Goal: Task Accomplishment & Management: Use online tool/utility

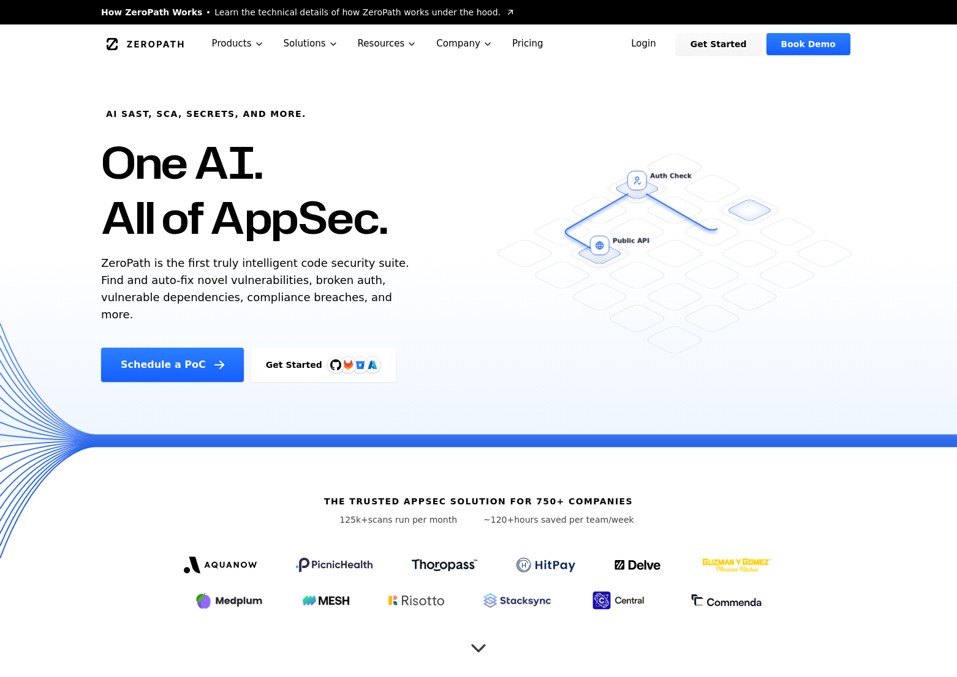
click at [664, 46] on link "Login" at bounding box center [643, 44] width 55 height 22
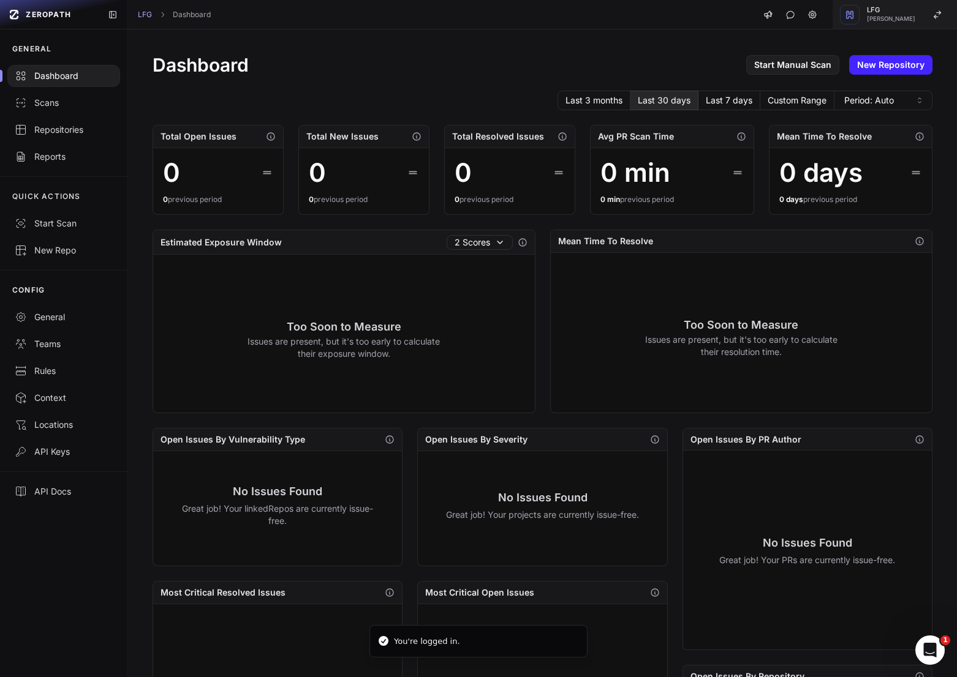
click at [903, 23] on button "LFG Etienne Lunetta" at bounding box center [894, 14] width 124 height 29
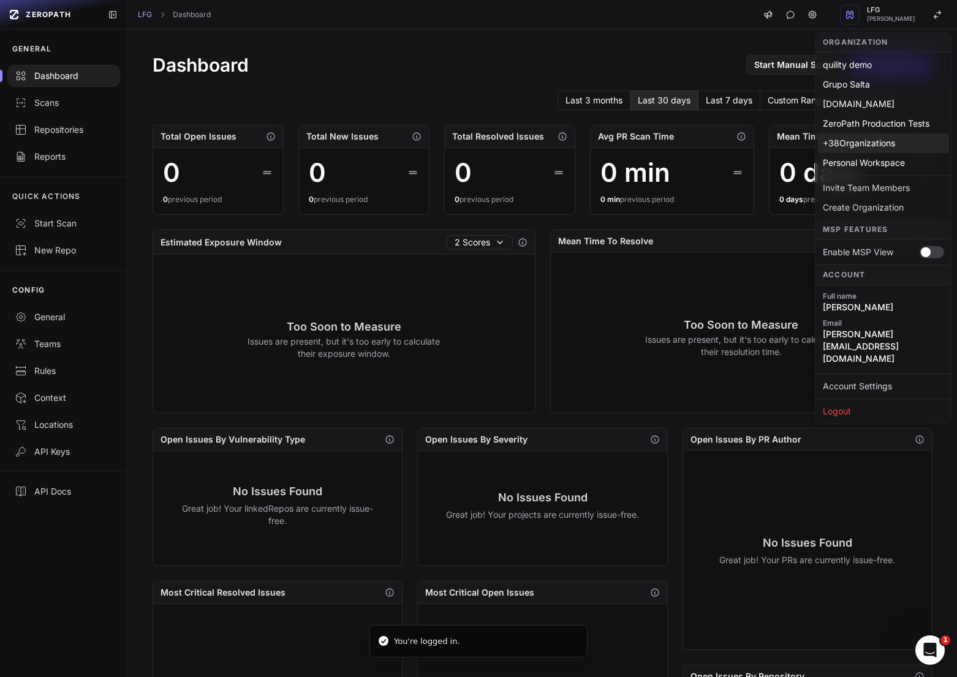
click at [880, 143] on div "+ 38 Organizations" at bounding box center [883, 144] width 131 height 20
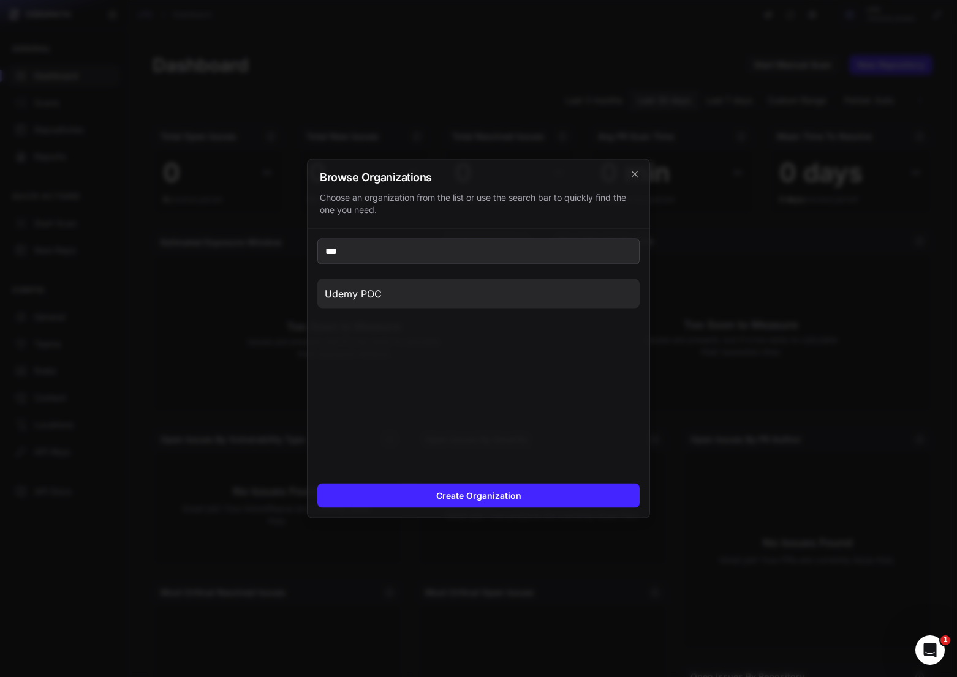
type input "***"
click at [429, 290] on button "Udemy POC" at bounding box center [478, 293] width 322 height 29
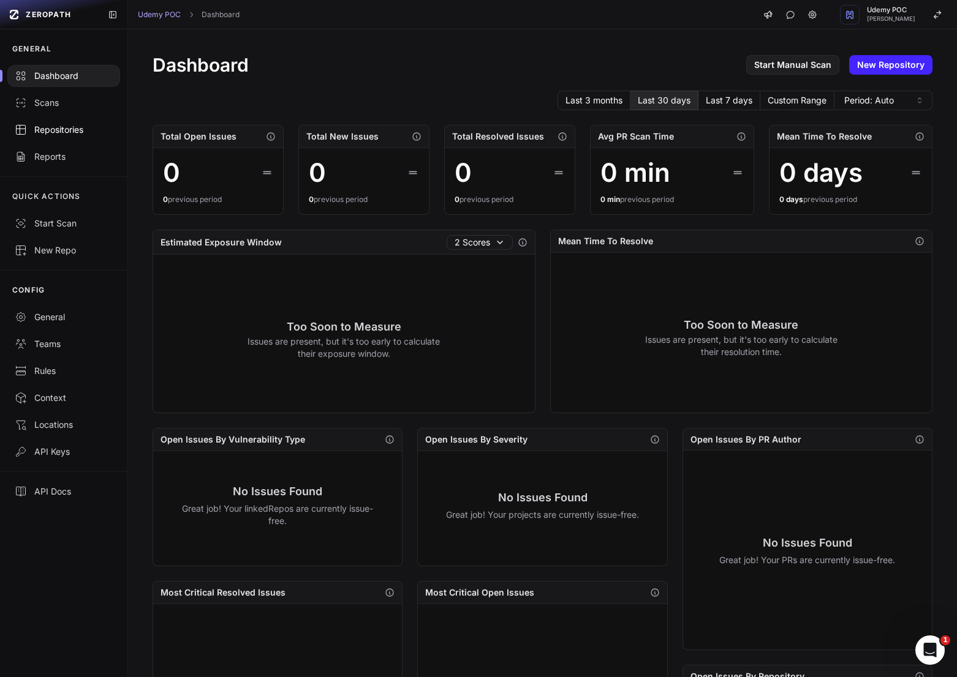
click at [72, 135] on div "Repositories" at bounding box center [64, 130] width 98 height 12
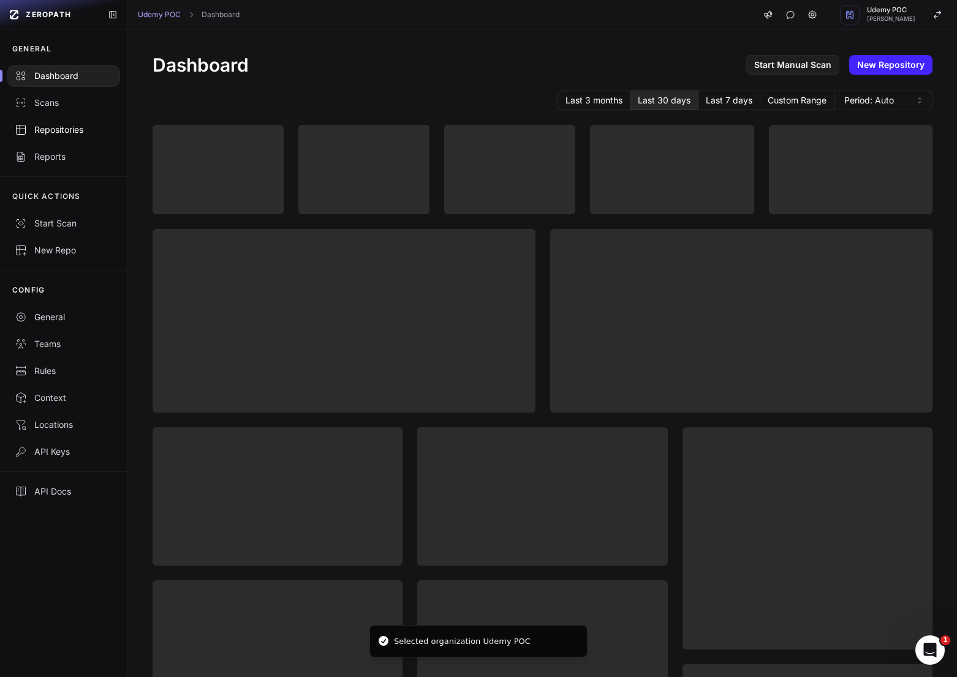
click at [71, 133] on div "Repositories" at bounding box center [64, 130] width 98 height 12
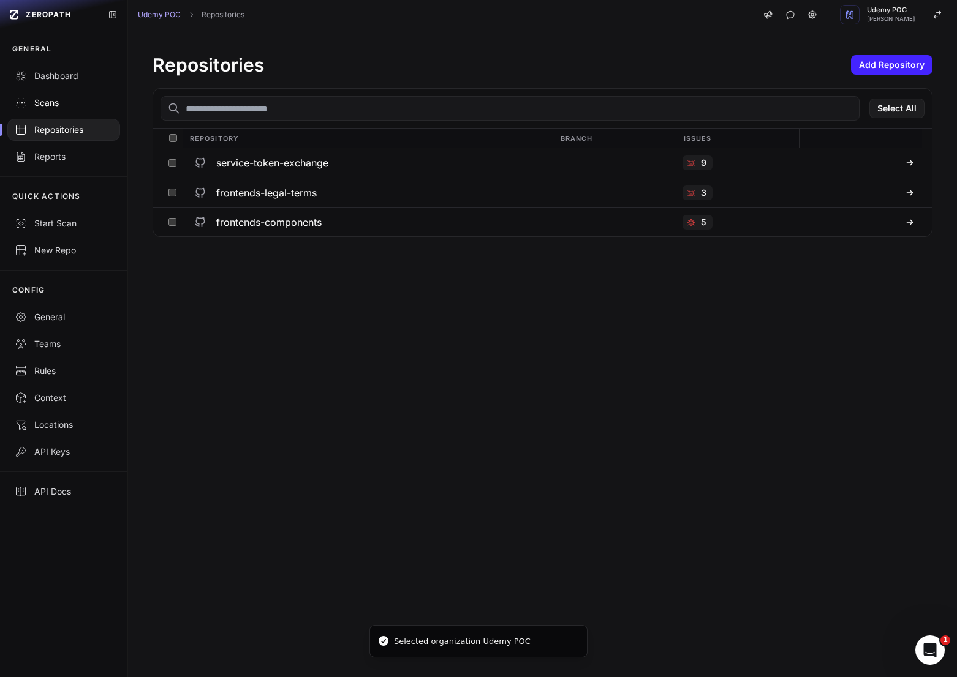
click at [60, 104] on div "Scans" at bounding box center [64, 103] width 98 height 12
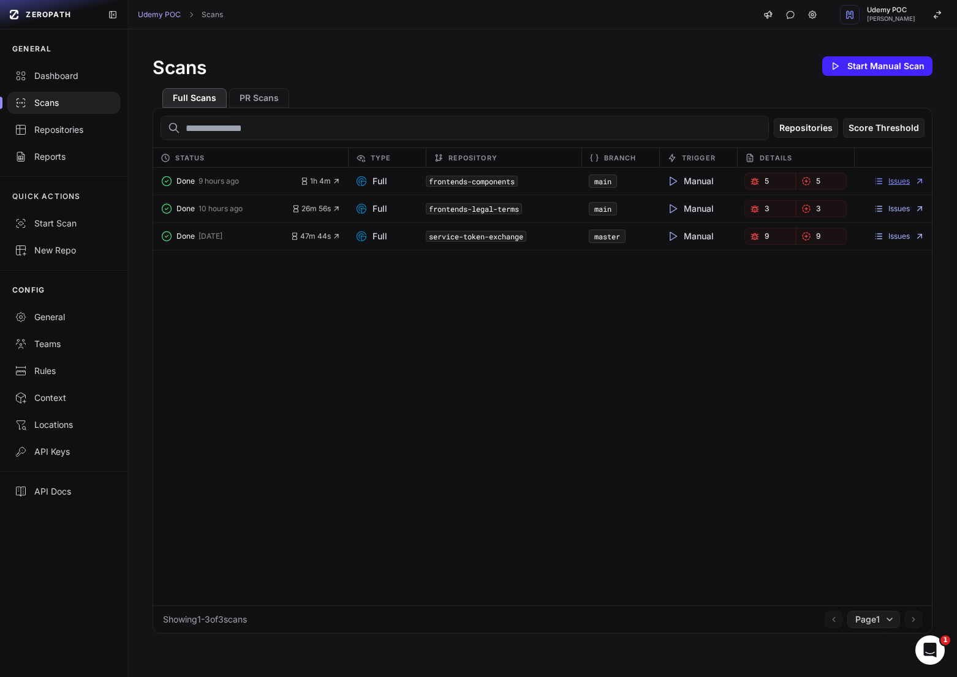
click at [894, 183] on link "Issues" at bounding box center [899, 181] width 51 height 10
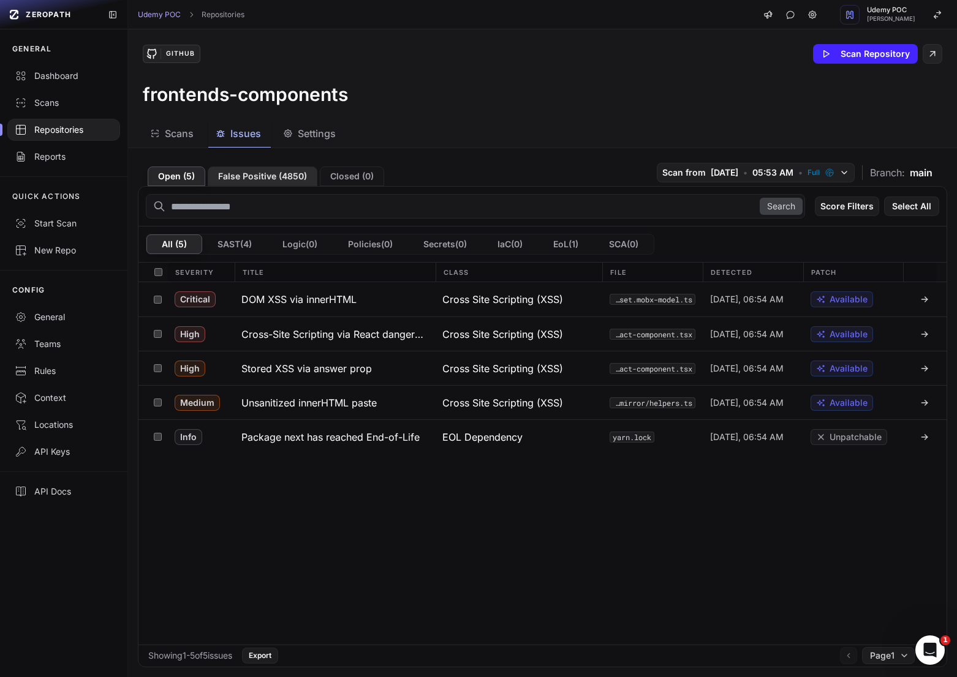
click at [289, 177] on button "False Positive ( 4850 )" at bounding box center [263, 177] width 110 height 20
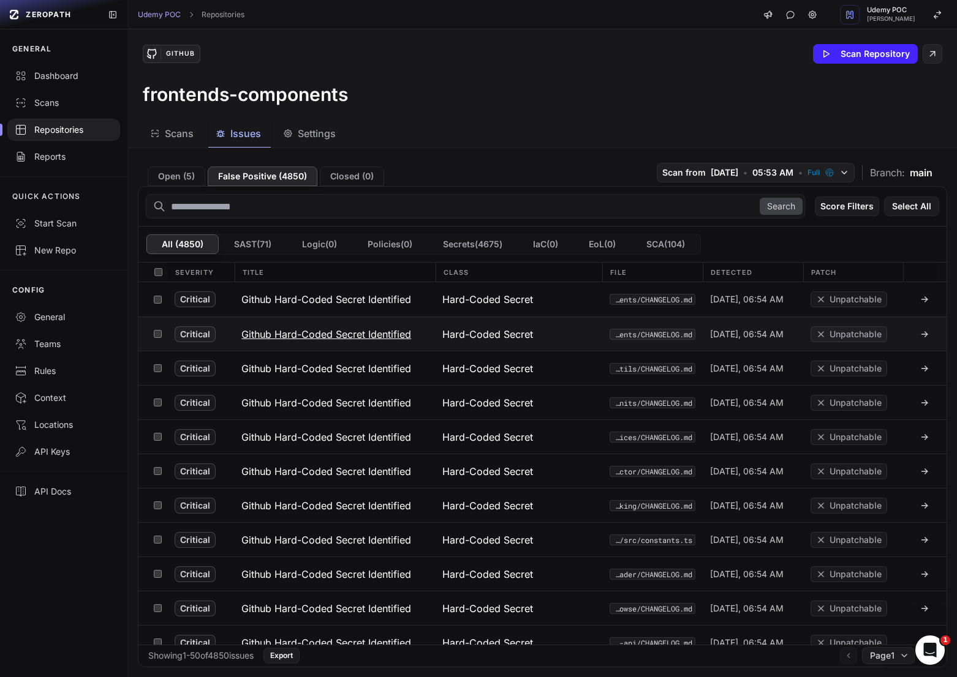
click at [339, 319] on button "Github Hard-Coded Secret Identified" at bounding box center [334, 334] width 201 height 34
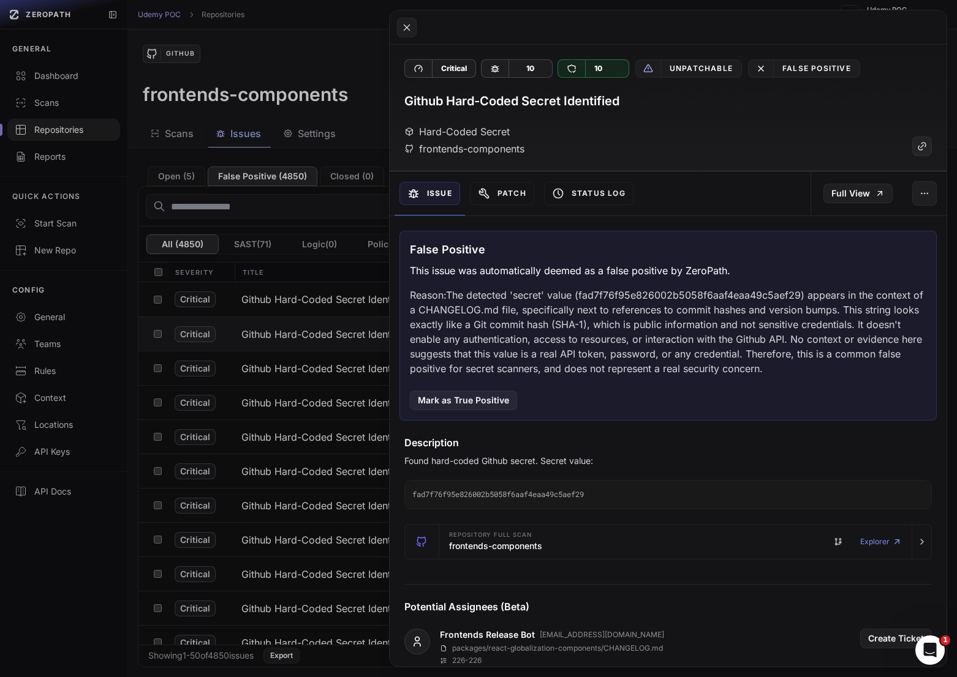
click at [336, 290] on button at bounding box center [478, 338] width 957 height 677
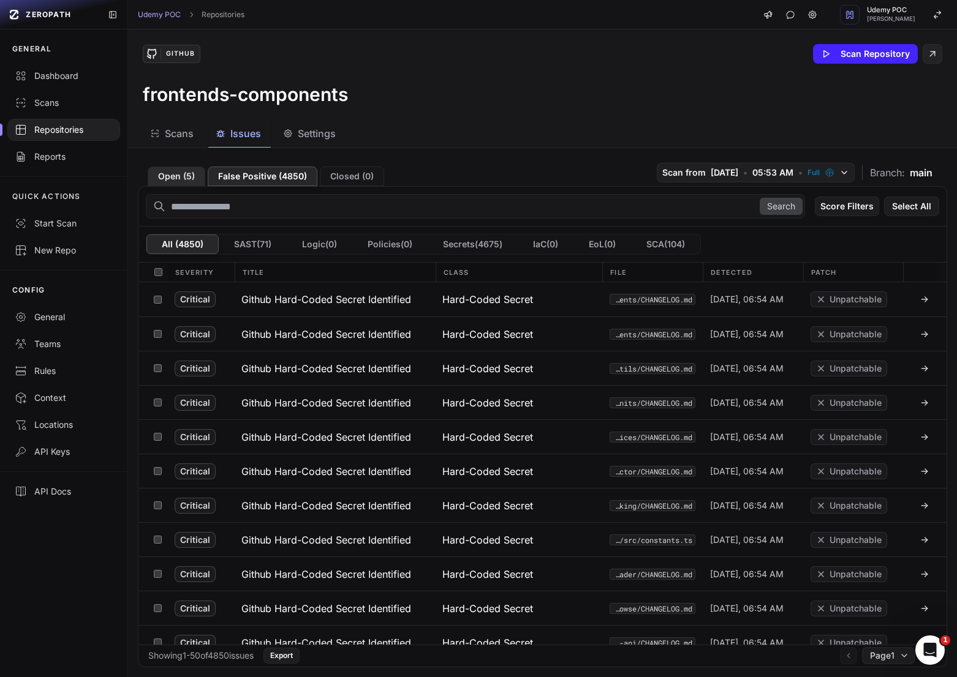
click at [186, 184] on button "Open ( 5 )" at bounding box center [177, 177] width 58 height 20
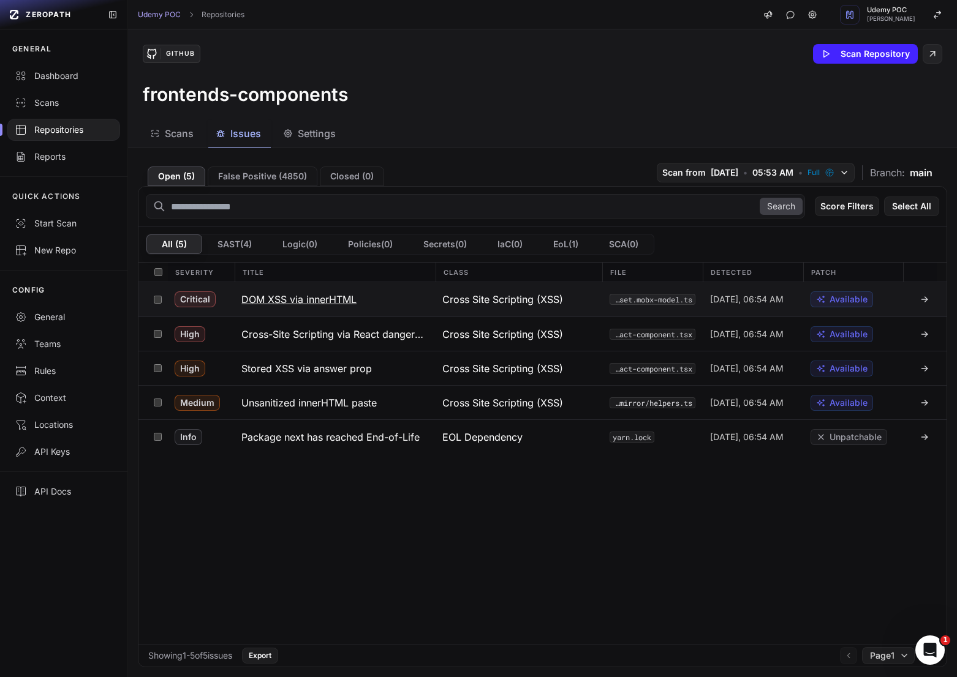
click at [331, 309] on button "DOM XSS via innerHTML" at bounding box center [334, 299] width 201 height 34
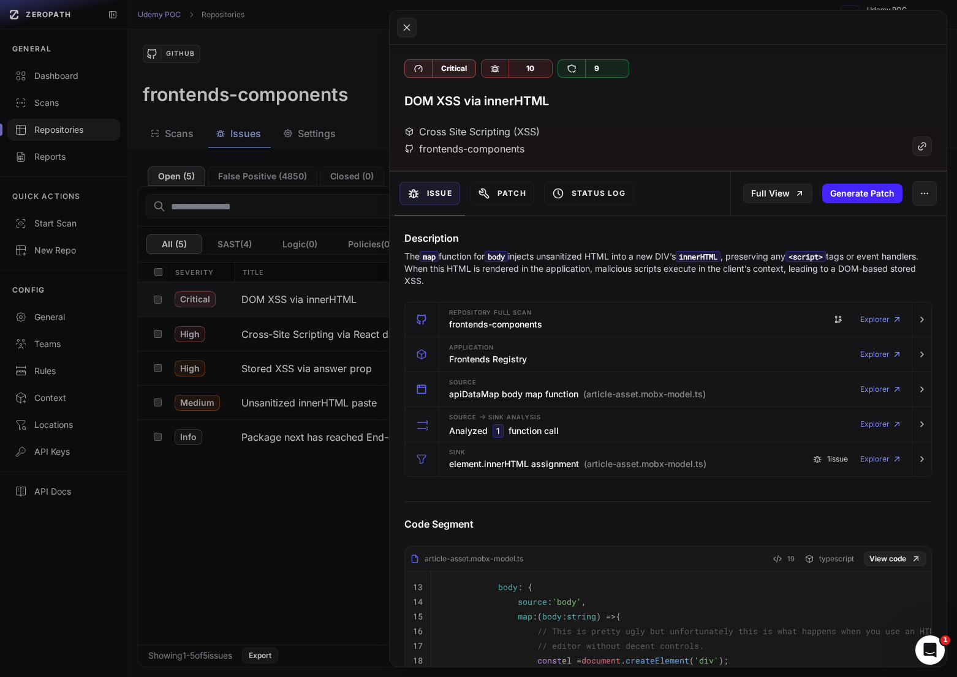
click at [317, 366] on button at bounding box center [478, 338] width 957 height 677
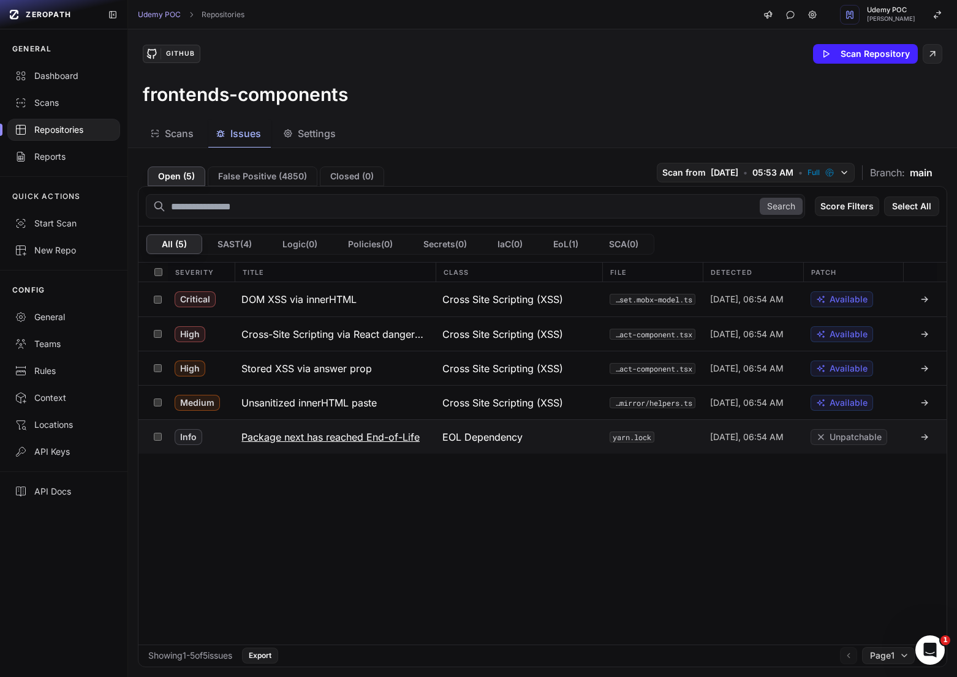
click at [336, 453] on button "Package next has reached End-of-Life" at bounding box center [334, 437] width 201 height 34
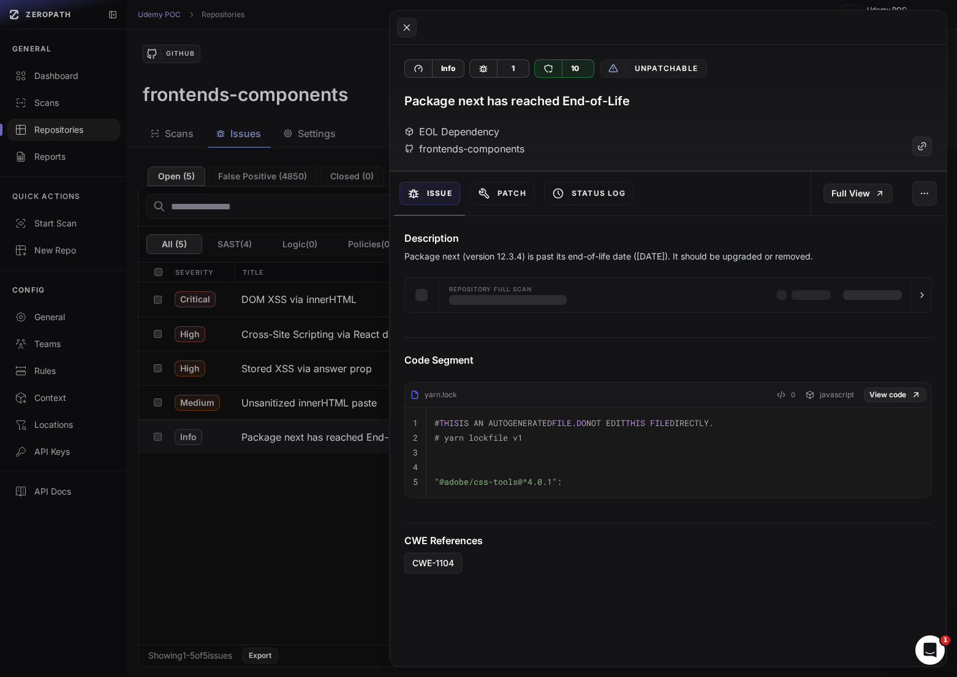
click at [245, 384] on button at bounding box center [478, 338] width 957 height 677
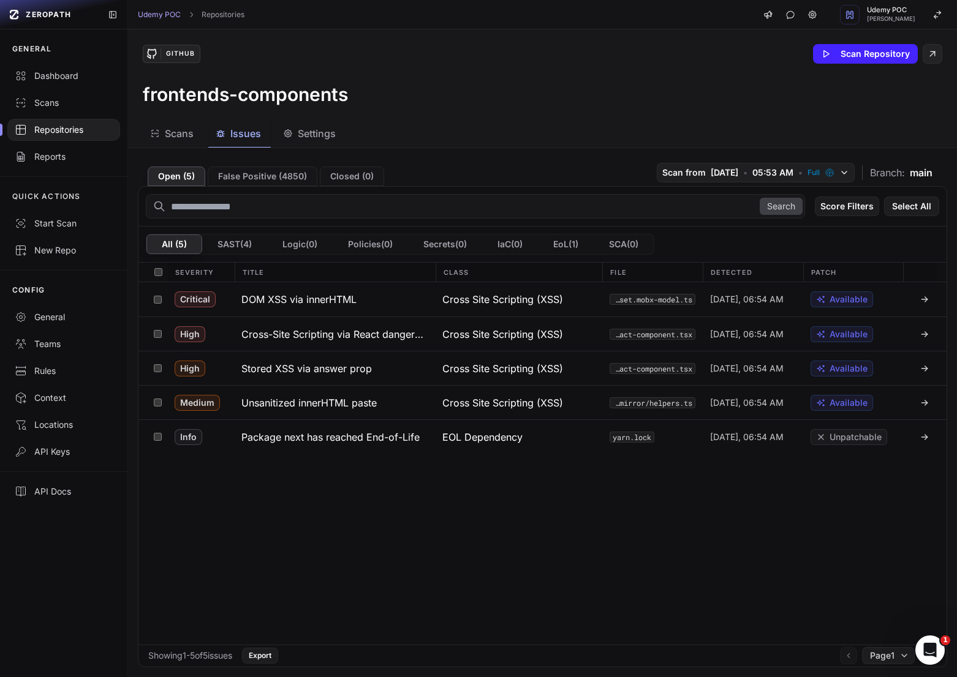
click at [55, 134] on div "Repositories" at bounding box center [64, 130] width 98 height 12
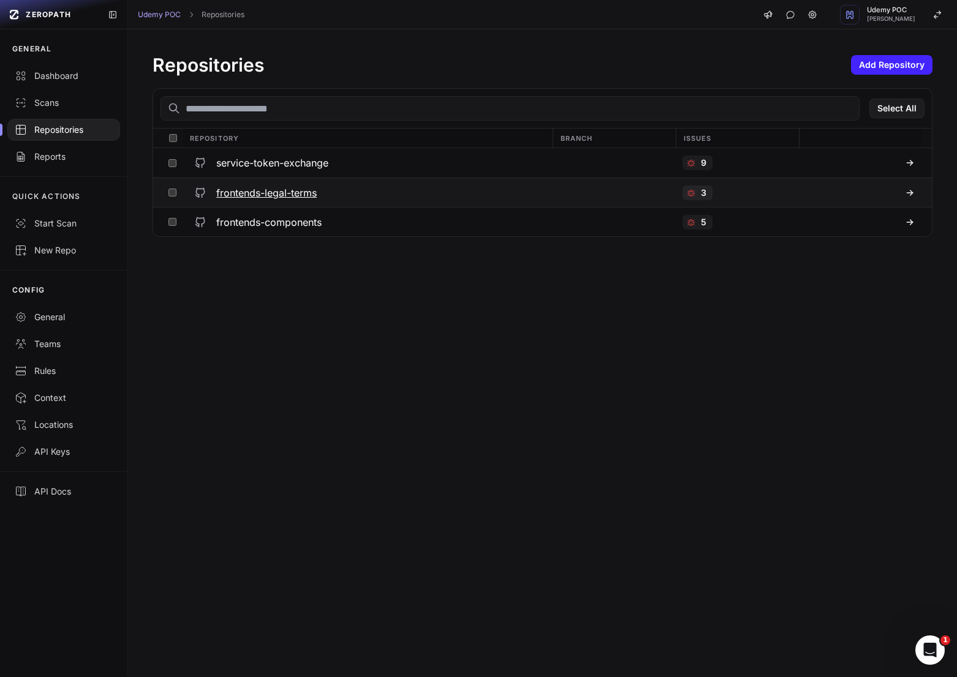
click at [248, 187] on h3 "frontends-legal-terms" at bounding box center [266, 193] width 100 height 15
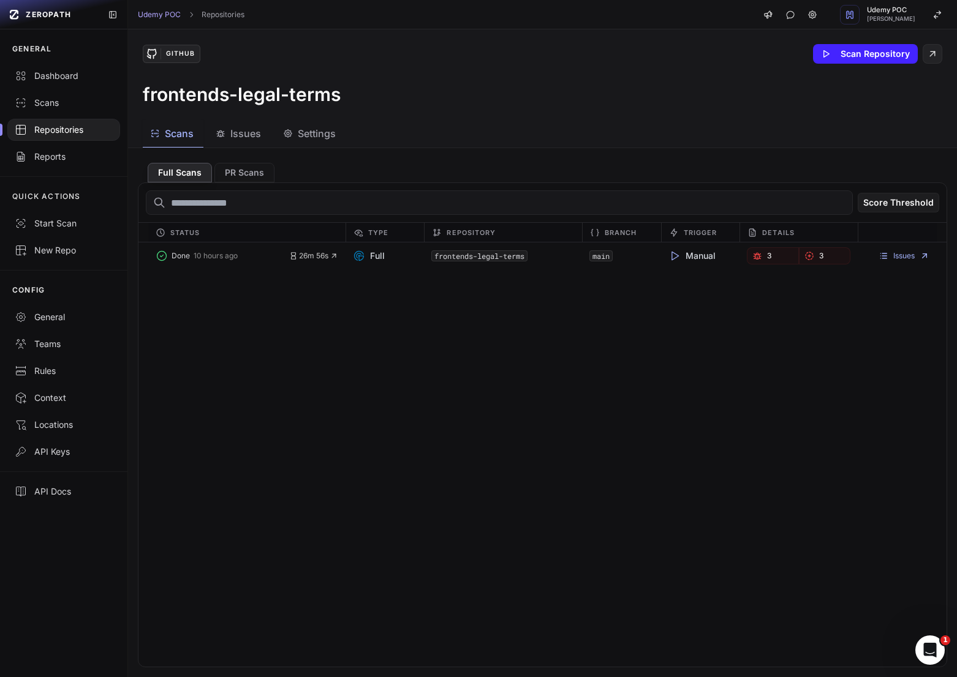
click at [251, 130] on span "Issues" at bounding box center [245, 133] width 31 height 15
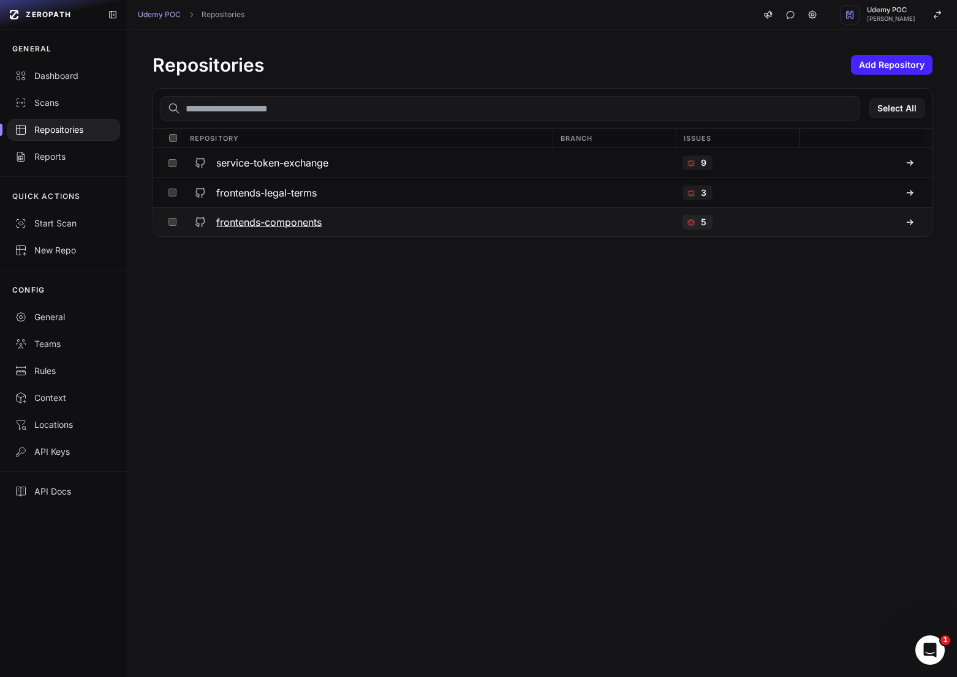
click at [308, 222] on h3 "frontends-components" at bounding box center [268, 222] width 105 height 15
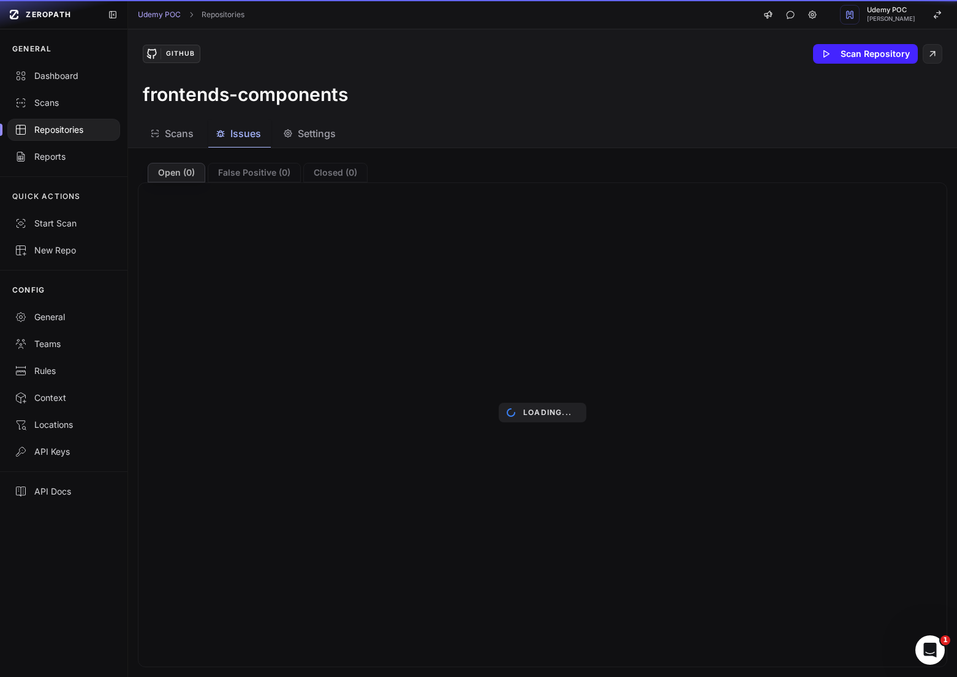
click at [244, 135] on span "Issues" at bounding box center [245, 133] width 31 height 15
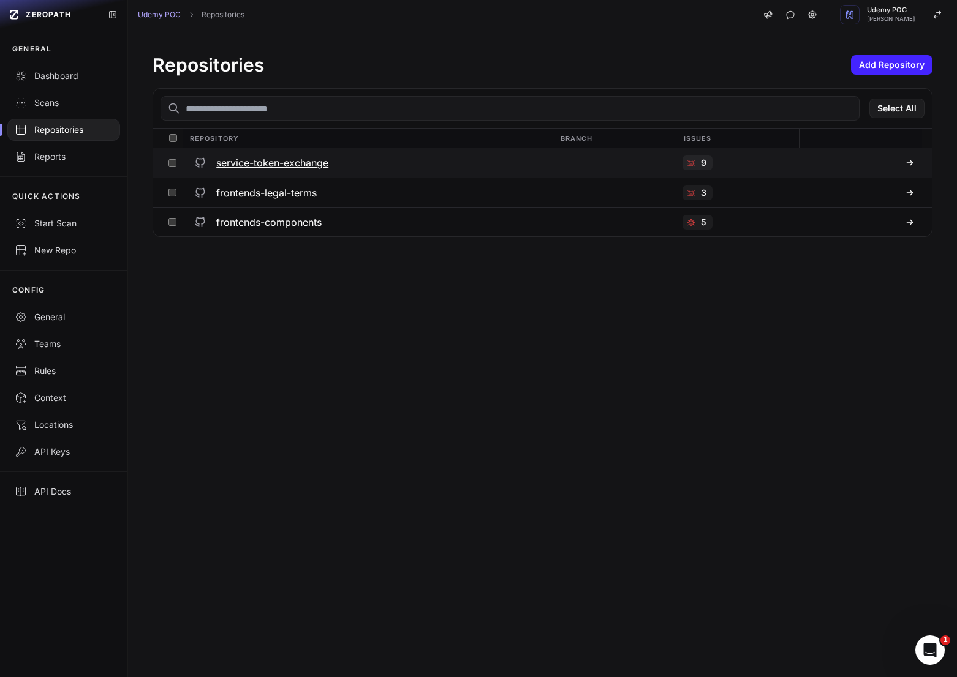
click at [279, 154] on div "service-token-exchange" at bounding box center [366, 163] width 355 height 22
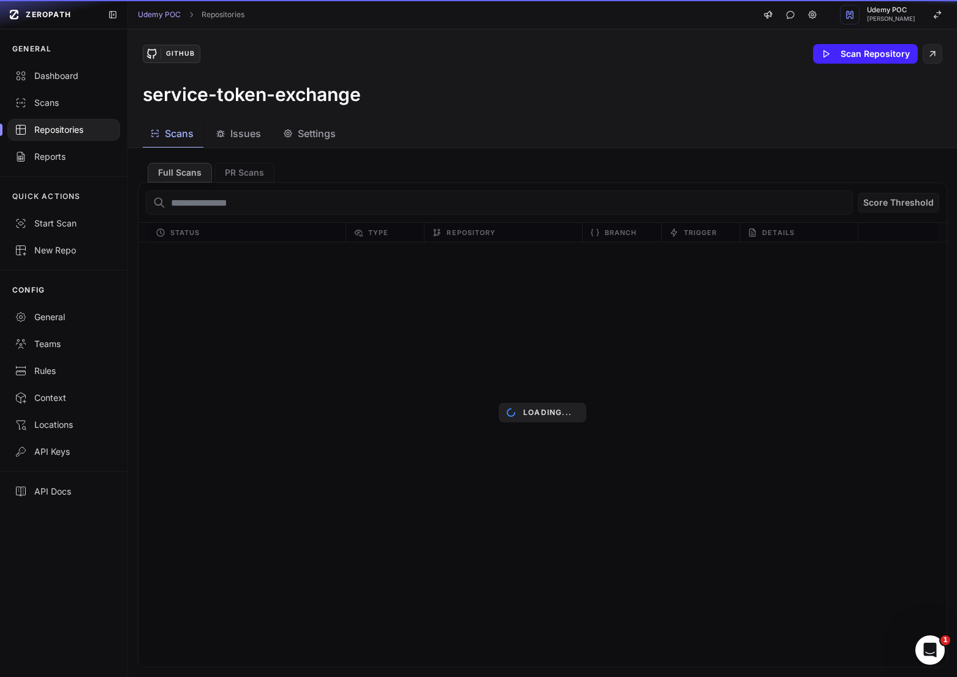
click at [251, 137] on span "Issues" at bounding box center [245, 133] width 31 height 15
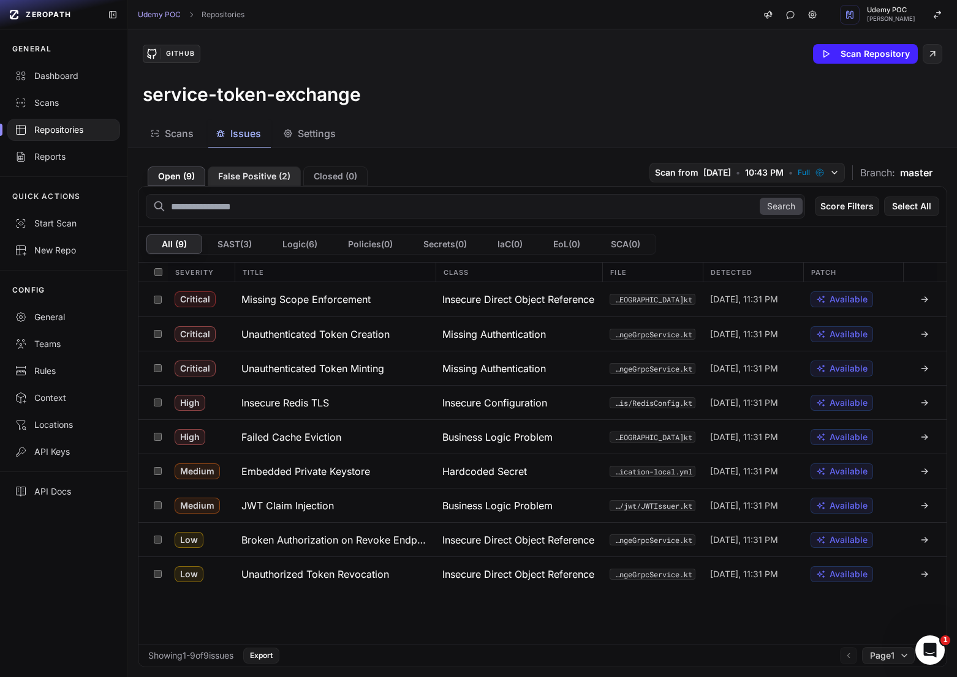
click at [272, 172] on button "False Positive ( 2 )" at bounding box center [254, 177] width 93 height 20
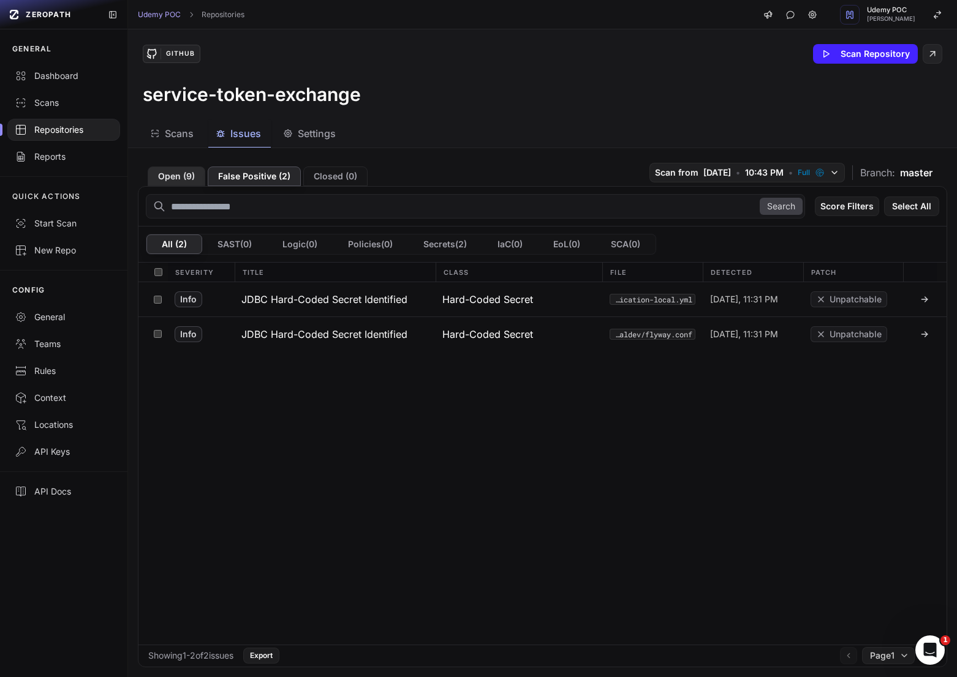
click at [173, 172] on button "Open ( 9 )" at bounding box center [177, 177] width 58 height 20
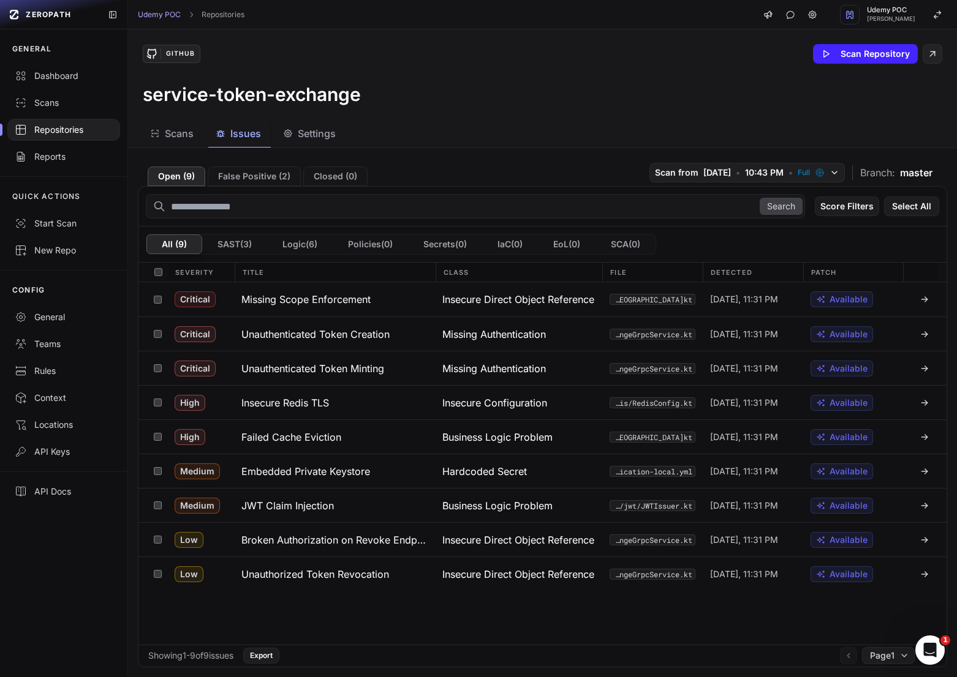
click at [585, 132] on div "Scans Issues Settings" at bounding box center [527, 134] width 799 height 28
click at [551, 145] on div "Scans Issues Settings" at bounding box center [527, 134] width 799 height 28
click at [268, 187] on div "Search Score Filters Select All" at bounding box center [542, 207] width 808 height 40
click at [268, 172] on button "False Positive ( 2 )" at bounding box center [254, 177] width 93 height 20
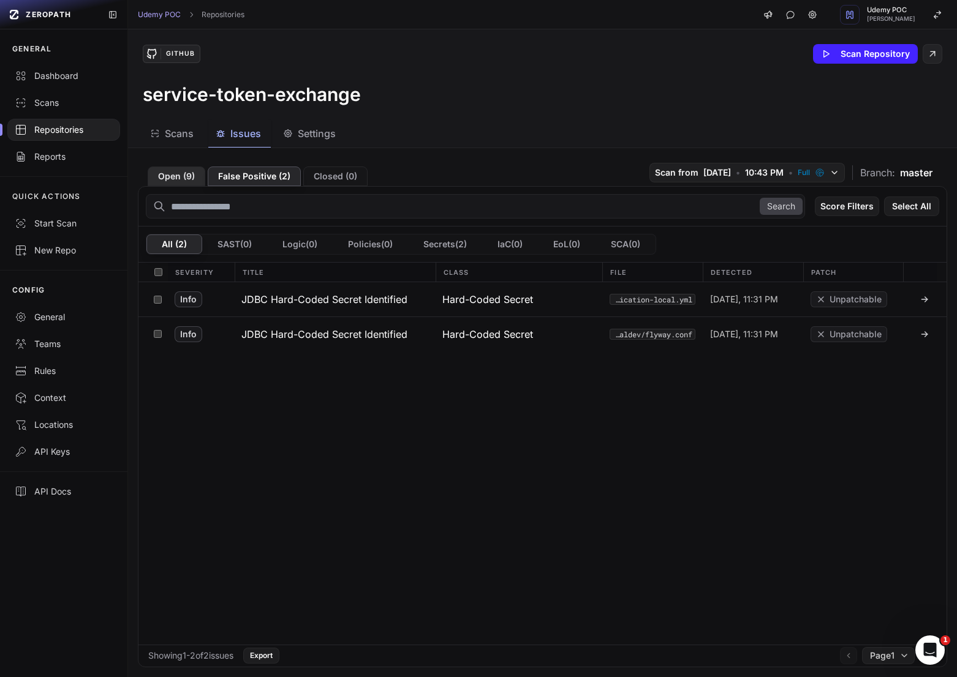
click at [194, 175] on button "Open ( 9 )" at bounding box center [177, 177] width 58 height 20
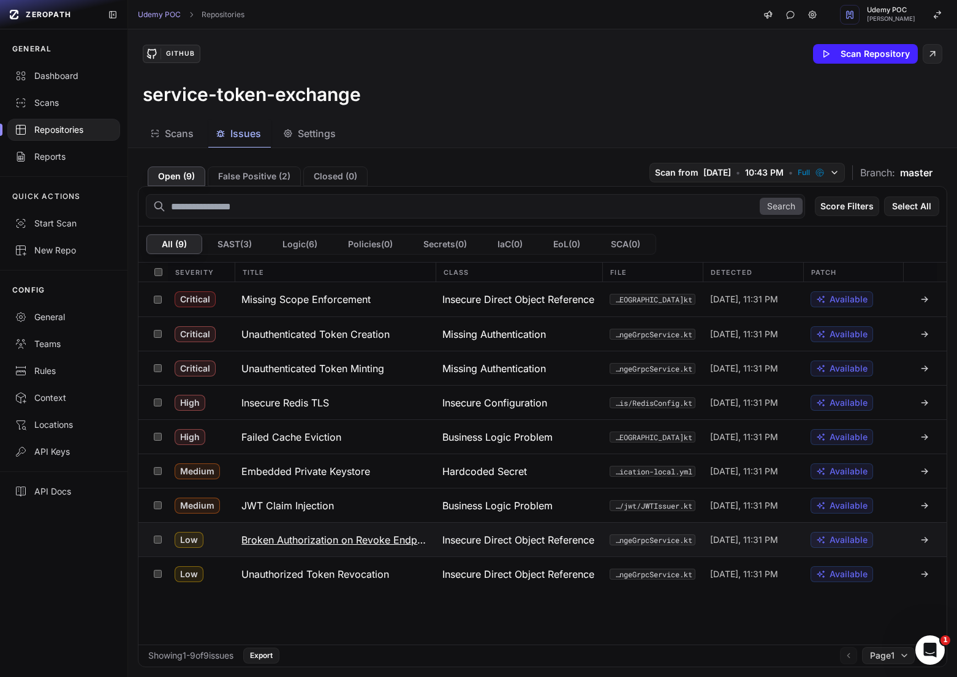
click at [333, 549] on button "Broken Authorization on Revoke Endpoint" at bounding box center [334, 540] width 201 height 34
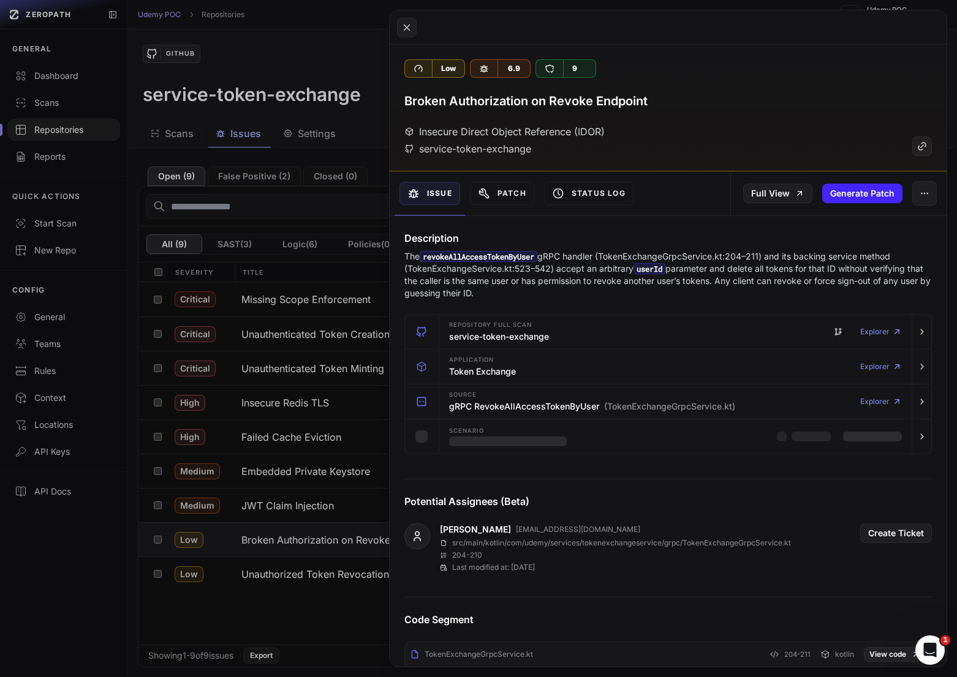
click at [341, 437] on button at bounding box center [478, 338] width 957 height 677
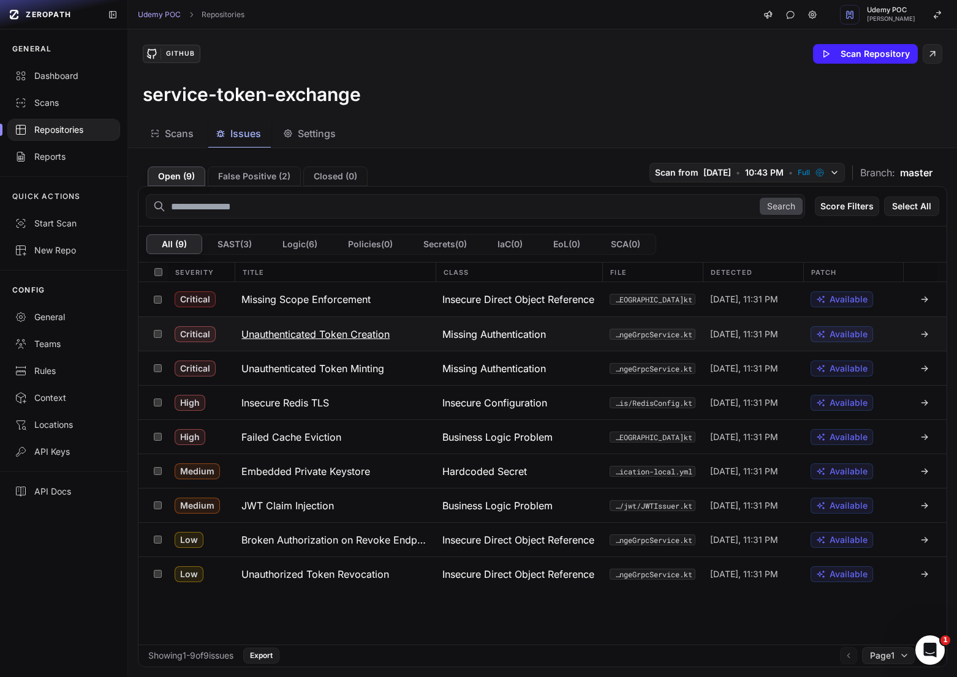
click at [341, 328] on h3 "Unauthenticated Token Creation" at bounding box center [315, 334] width 148 height 15
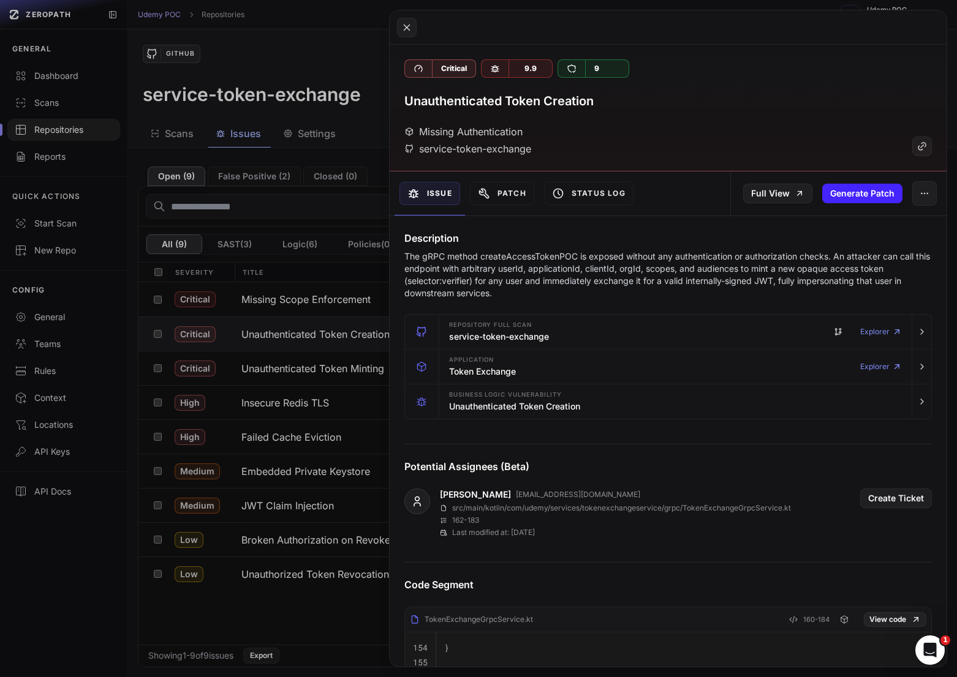
click at [633, 271] on p "The gRPC method createAccessTokenPOC is exposed without any authentication or a…" at bounding box center [667, 275] width 527 height 49
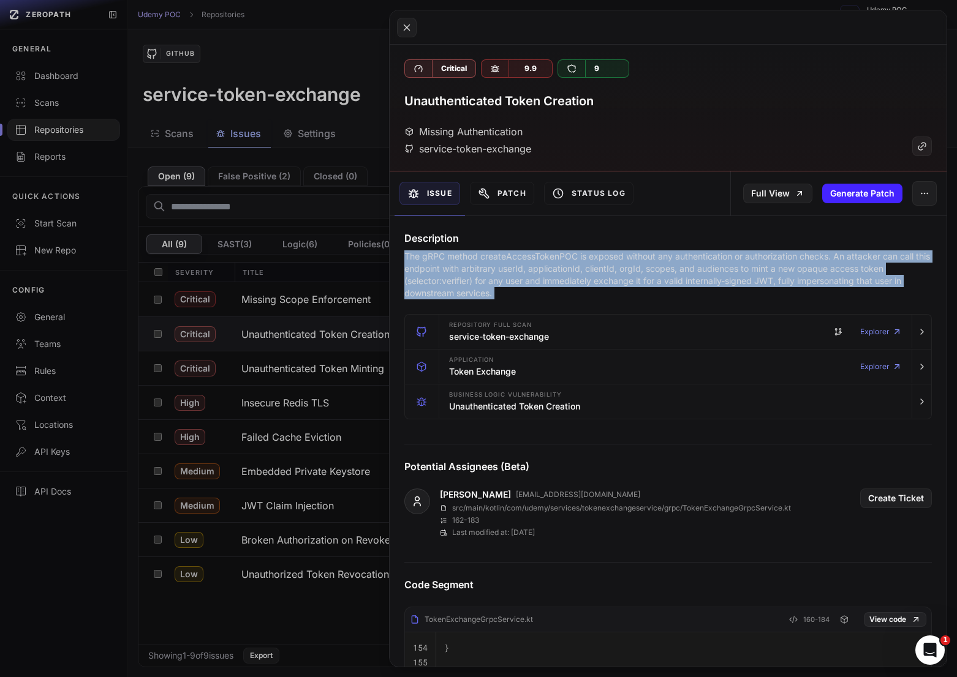
click at [633, 271] on p "The gRPC method createAccessTokenPOC is exposed without any authentication or a…" at bounding box center [667, 275] width 527 height 49
click at [599, 271] on p "The gRPC method createAccessTokenPOC is exposed without any authentication or a…" at bounding box center [667, 275] width 527 height 49
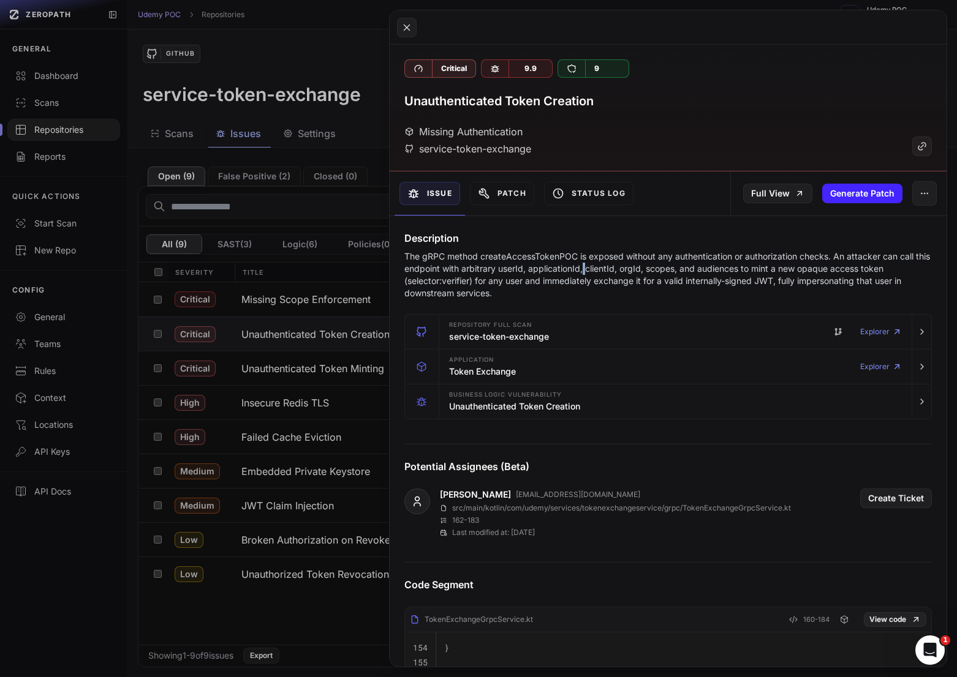
click at [599, 271] on p "The gRPC method createAccessTokenPOC is exposed without any authentication or a…" at bounding box center [667, 275] width 527 height 49
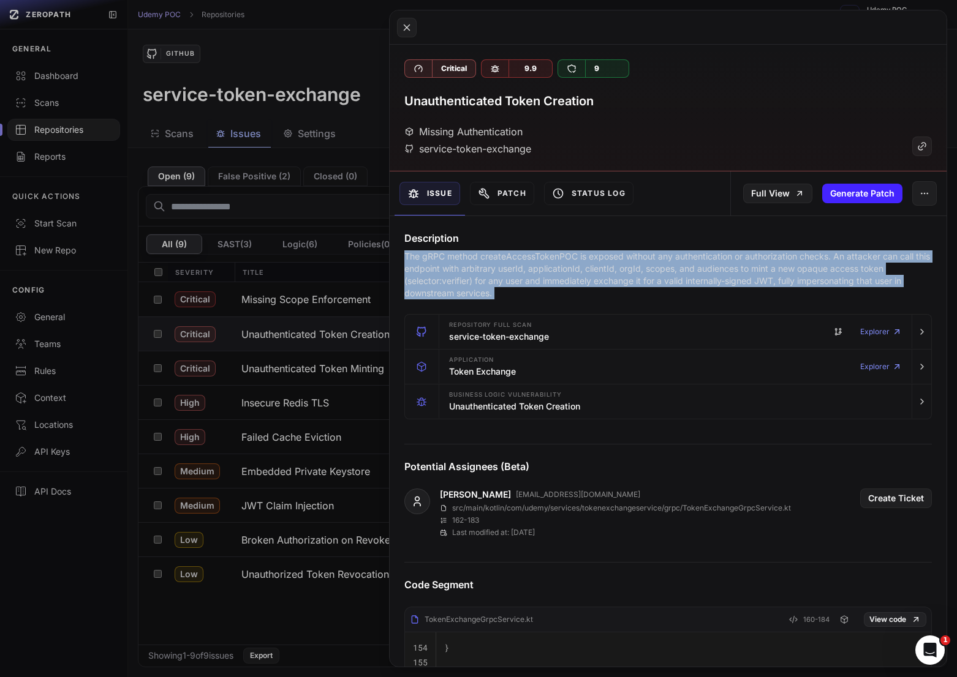
click at [599, 271] on p "The gRPC method createAccessTokenPOC is exposed without any authentication or a…" at bounding box center [667, 275] width 527 height 49
click at [636, 271] on p "The gRPC method createAccessTokenPOC is exposed without any authentication or a…" at bounding box center [667, 275] width 527 height 49
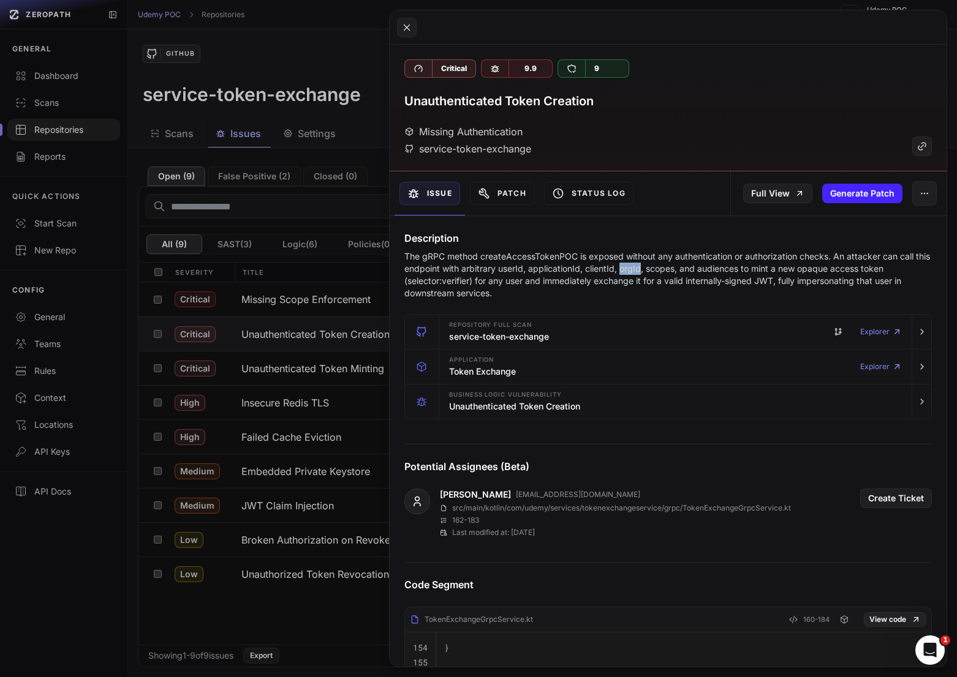
click at [636, 271] on p "The gRPC method createAccessTokenPOC is exposed without any authentication or a…" at bounding box center [667, 275] width 527 height 49
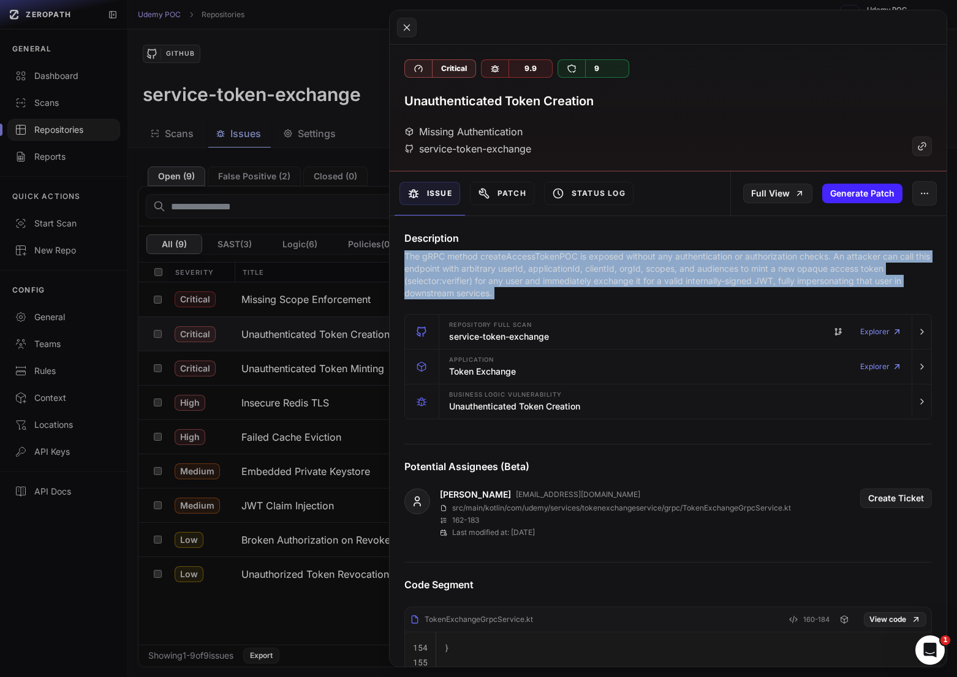
click at [636, 271] on p "The gRPC method createAccessTokenPOC is exposed without any authentication or a…" at bounding box center [667, 275] width 527 height 49
click at [616, 271] on p "The gRPC method createAccessTokenPOC is exposed without any authentication or a…" at bounding box center [667, 275] width 527 height 49
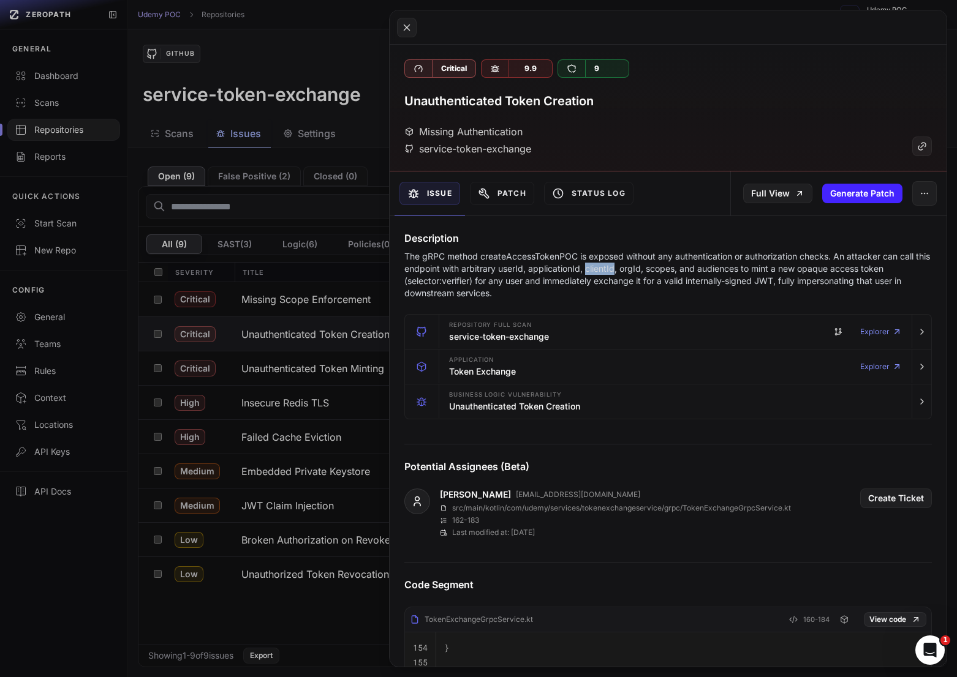
click at [616, 271] on p "The gRPC method createAccessTokenPOC is exposed without any authentication or a…" at bounding box center [667, 275] width 527 height 49
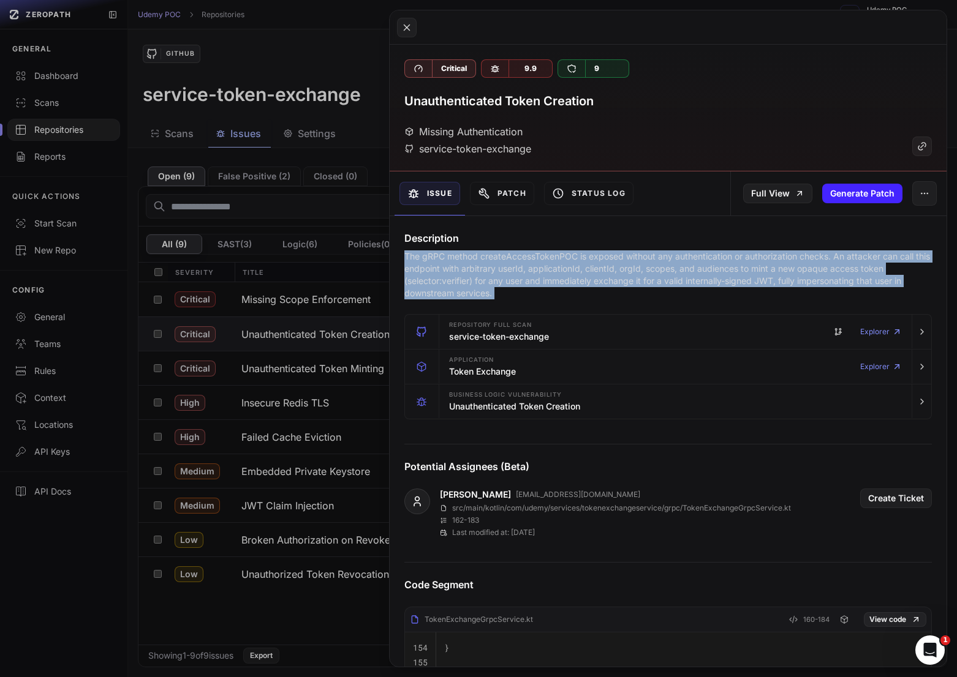
click at [616, 271] on p "The gRPC method createAccessTokenPOC is exposed without any authentication or a…" at bounding box center [667, 275] width 527 height 49
click at [587, 273] on p "The gRPC method createAccessTokenPOC is exposed without any authentication or a…" at bounding box center [667, 275] width 527 height 49
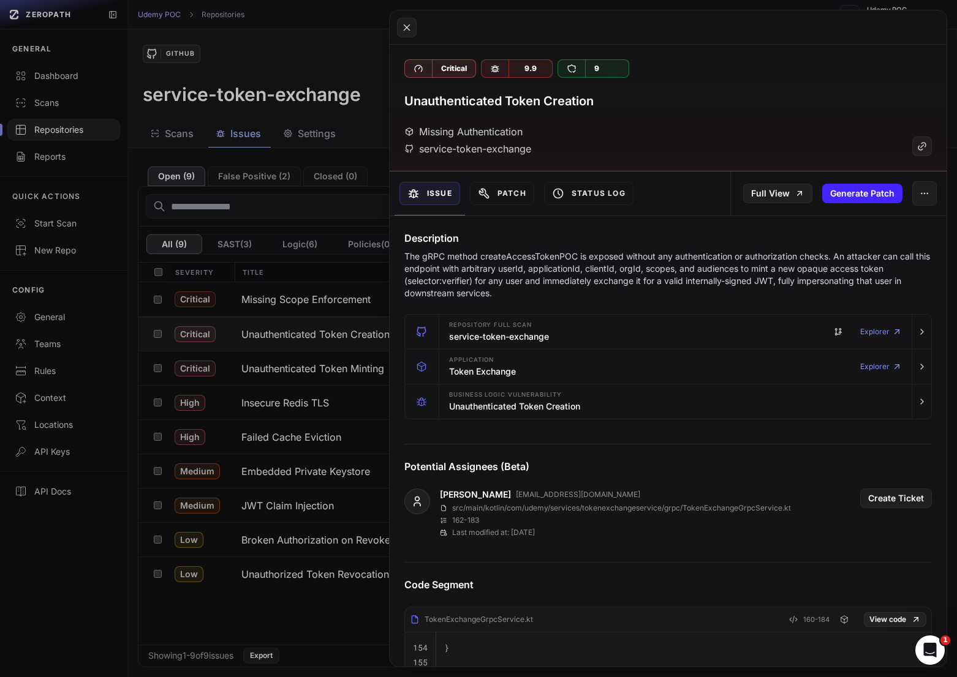
click at [385, 286] on button at bounding box center [478, 338] width 957 height 677
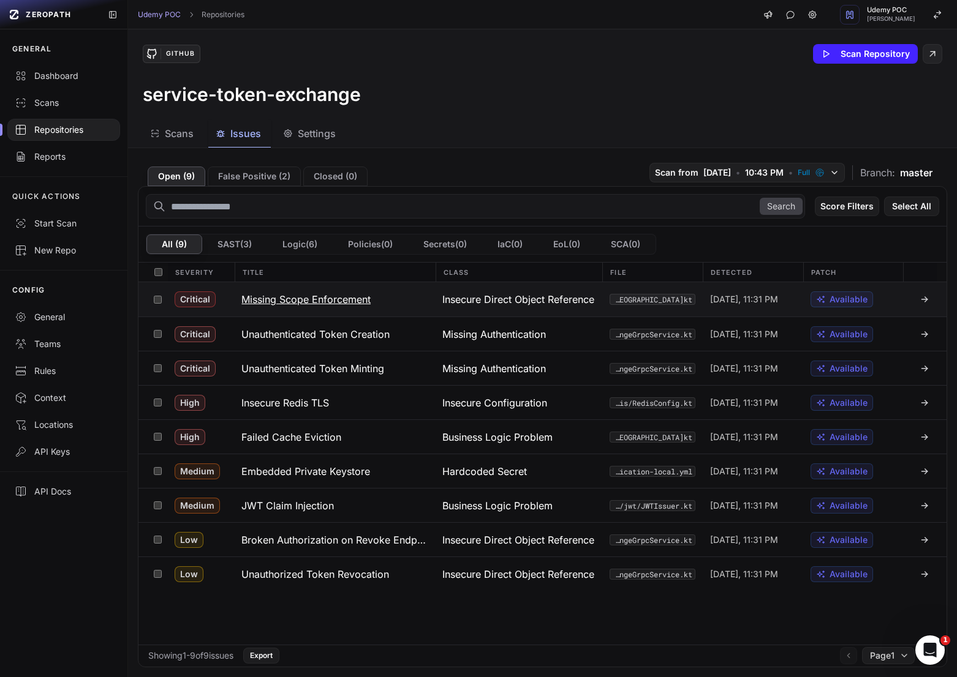
click at [344, 300] on h3 "Missing Scope Enforcement" at bounding box center [305, 299] width 129 height 15
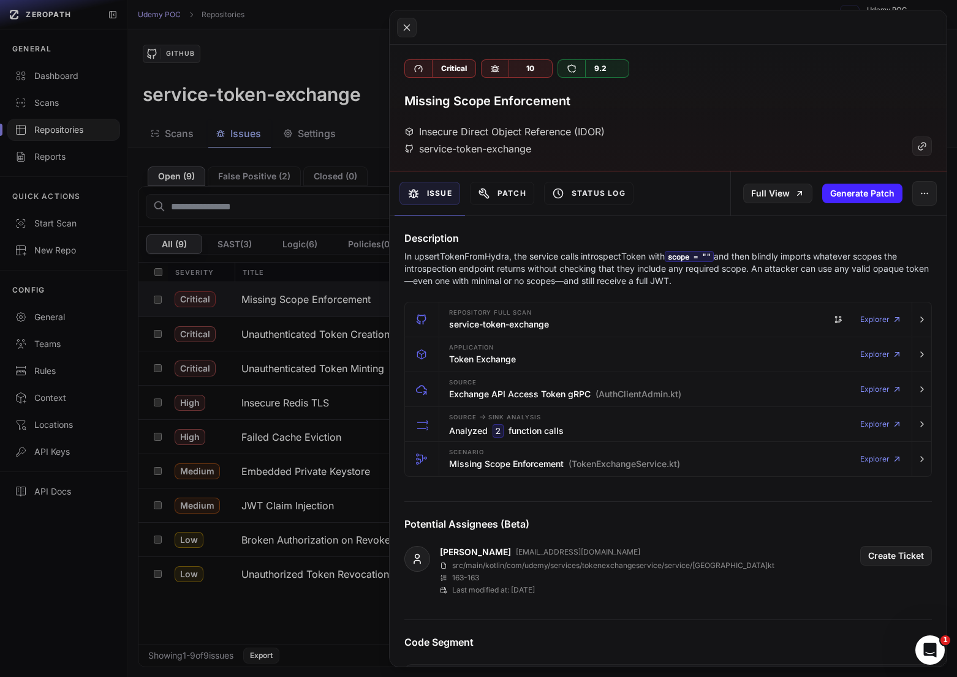
click at [602, 271] on p "In upsertTokenFromHydra, the service calls introspectToken with scope = "" and …" at bounding box center [667, 269] width 527 height 37
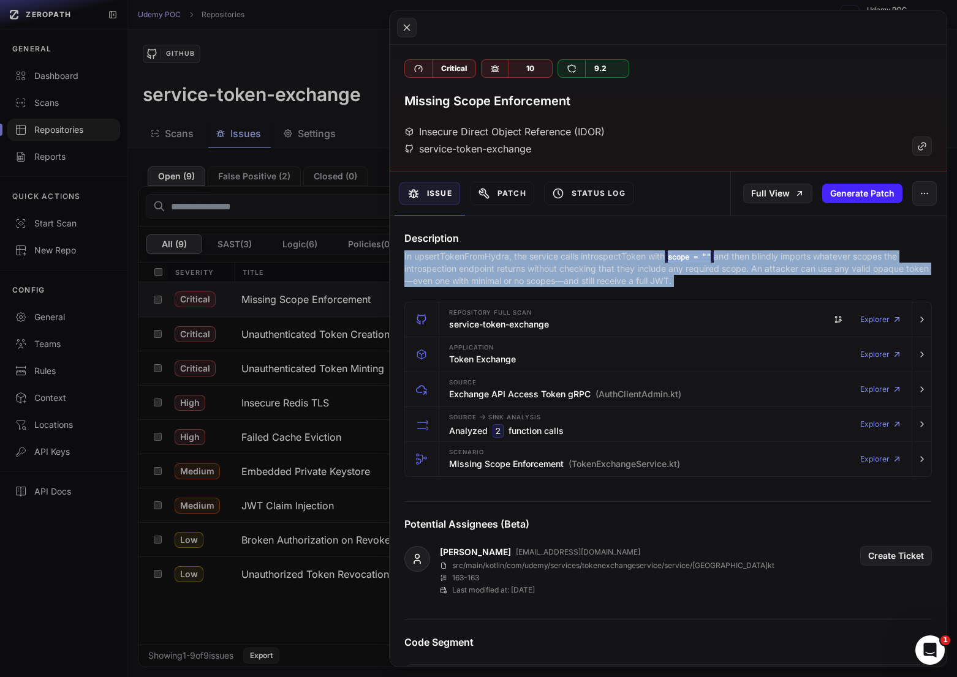
click at [602, 271] on p "In upsertTokenFromHydra, the service calls introspectToken with scope = "" and …" at bounding box center [667, 269] width 527 height 37
click at [620, 271] on p "In upsertTokenFromHydra, the service calls introspectToken with scope = "" and …" at bounding box center [667, 269] width 527 height 37
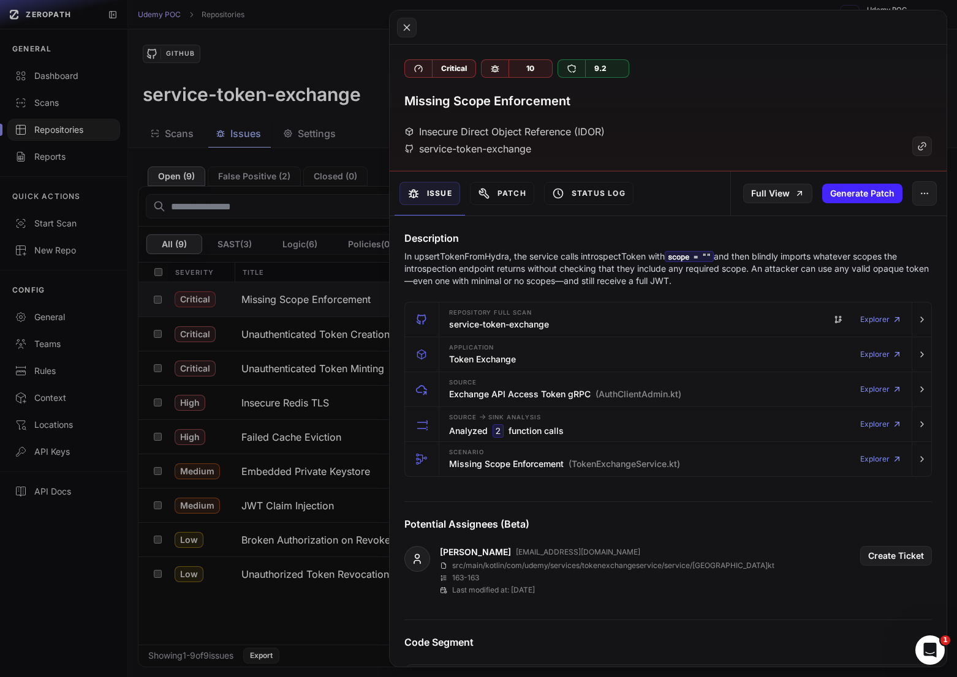
click at [303, 390] on button at bounding box center [478, 338] width 957 height 677
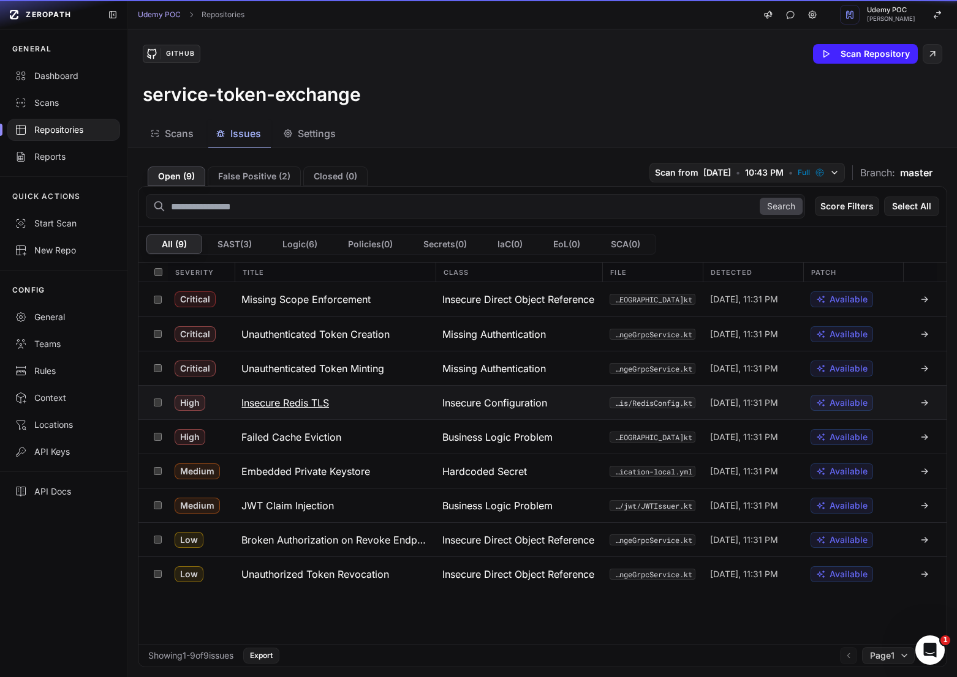
click at [327, 401] on h3 "Insecure Redis TLS" at bounding box center [285, 403] width 88 height 15
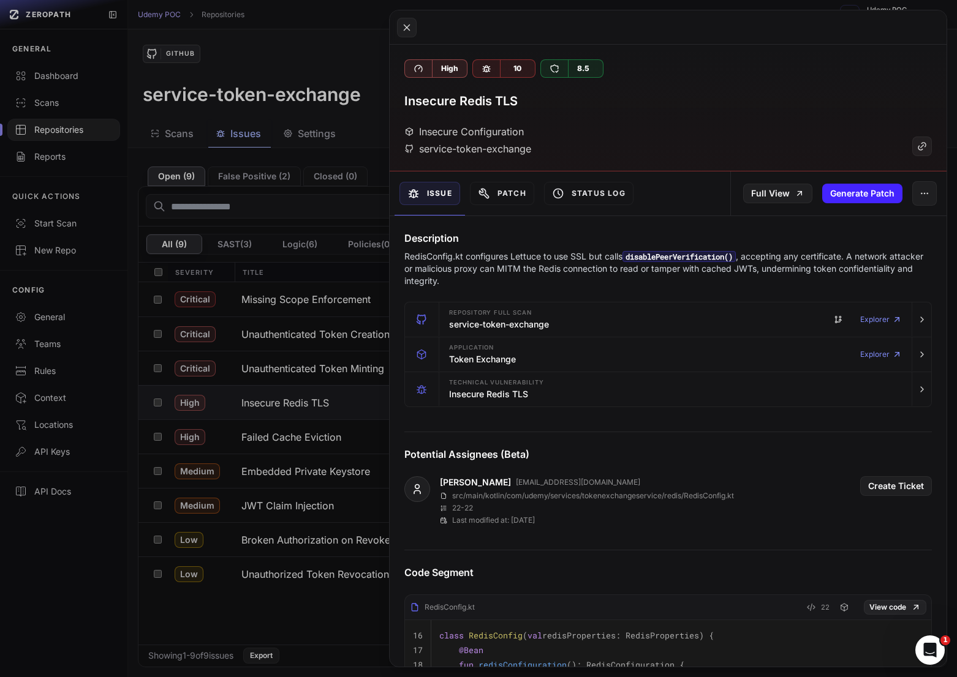
click at [543, 274] on p "RedisConfig.kt configures Lettuce to use SSL but calls disablePeerVerification(…" at bounding box center [667, 269] width 527 height 37
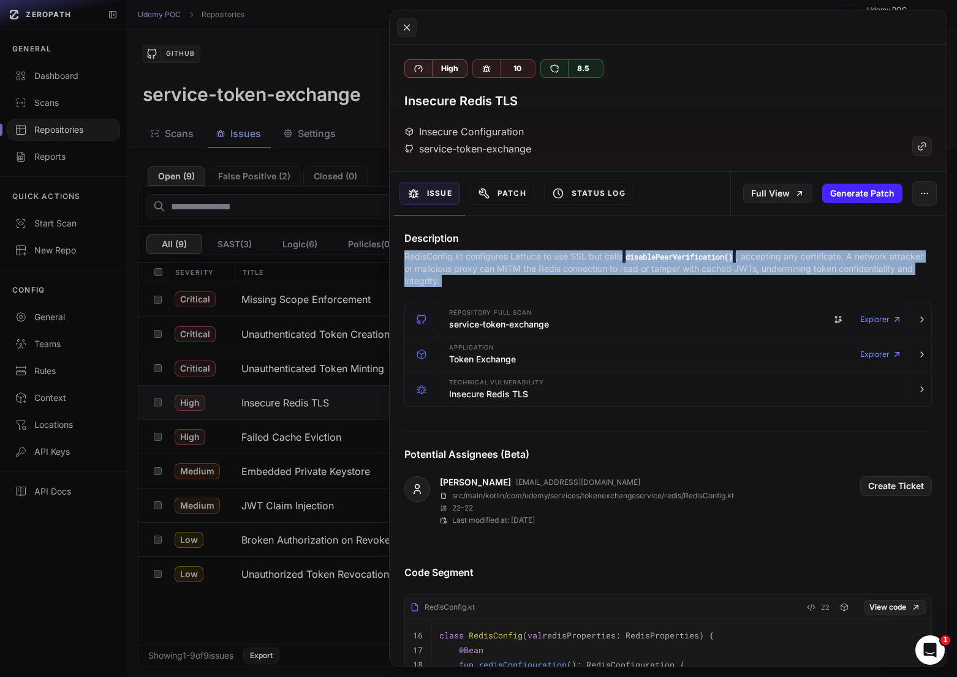
click at [543, 274] on p "RedisConfig.kt configures Lettuce to use SSL but calls disablePeerVerification(…" at bounding box center [667, 269] width 527 height 37
click at [333, 299] on button at bounding box center [478, 338] width 957 height 677
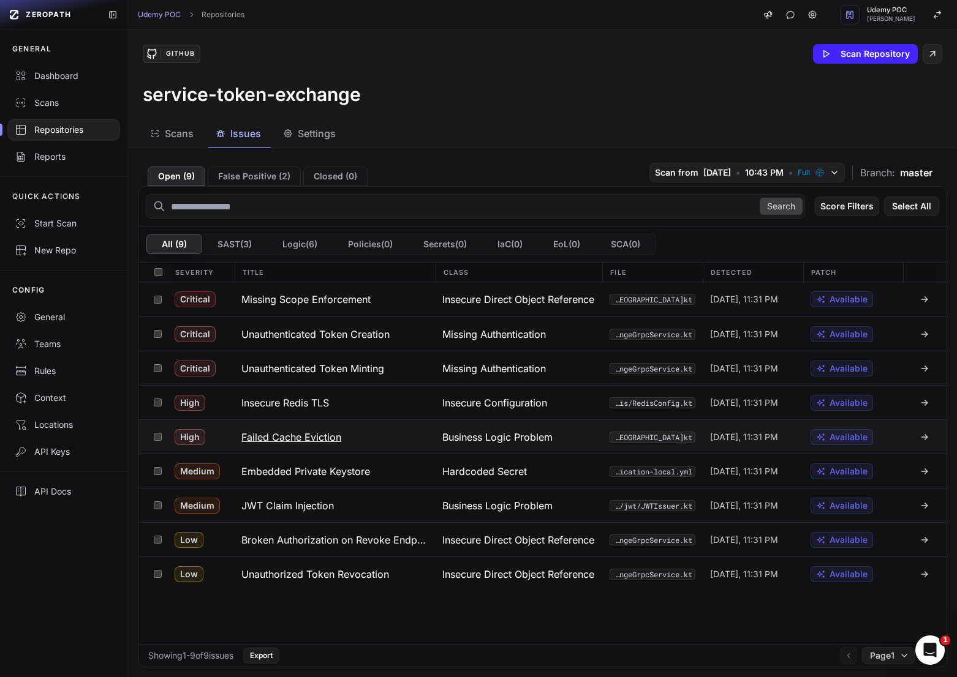
click at [352, 432] on button "Failed Cache Eviction" at bounding box center [334, 437] width 201 height 34
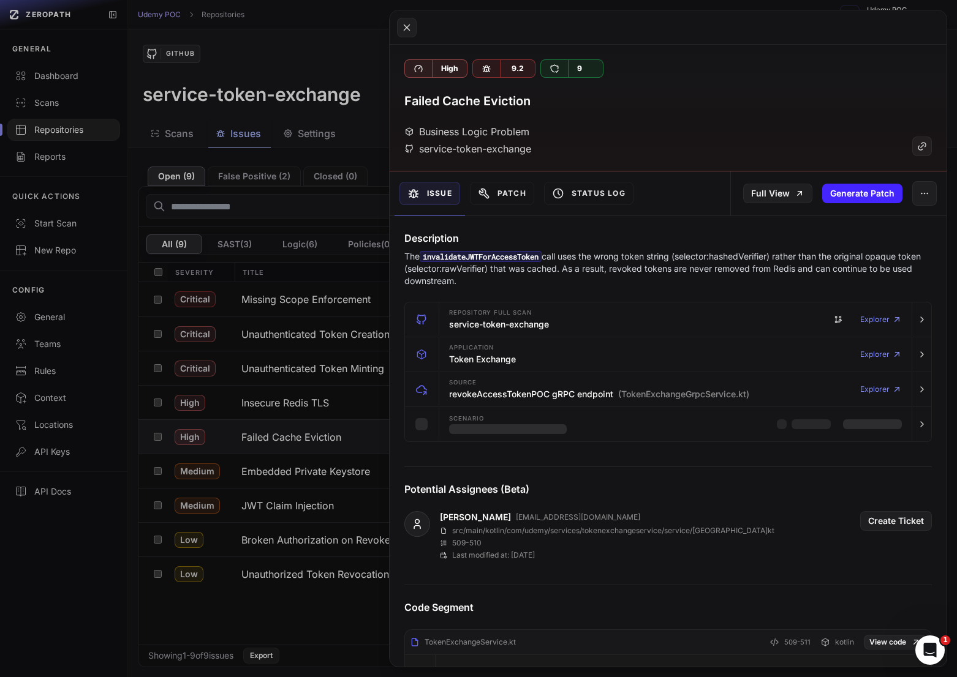
click at [350, 289] on button at bounding box center [478, 338] width 957 height 677
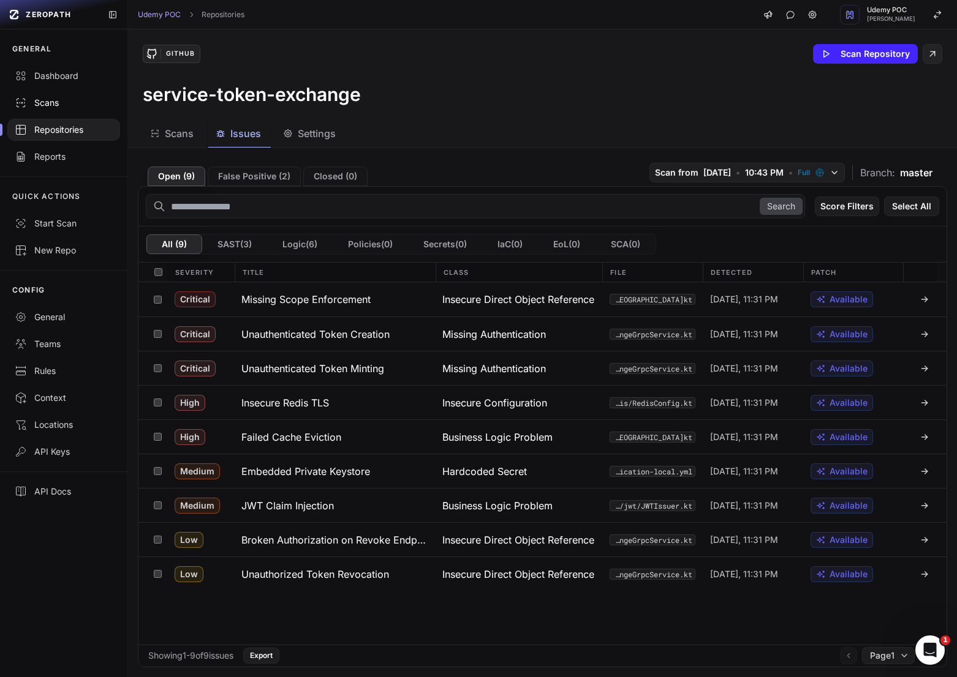
click at [72, 103] on div "Scans" at bounding box center [64, 103] width 98 height 12
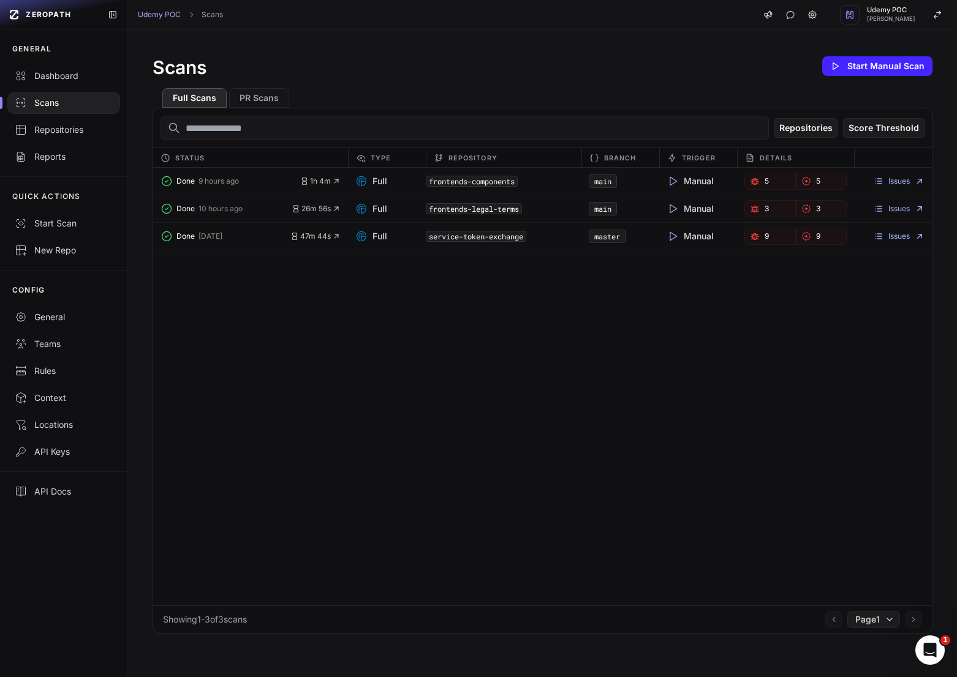
click at [897, 242] on div "Issues" at bounding box center [893, 236] width 78 height 17
click at [897, 235] on link "Issues" at bounding box center [899, 237] width 51 height 10
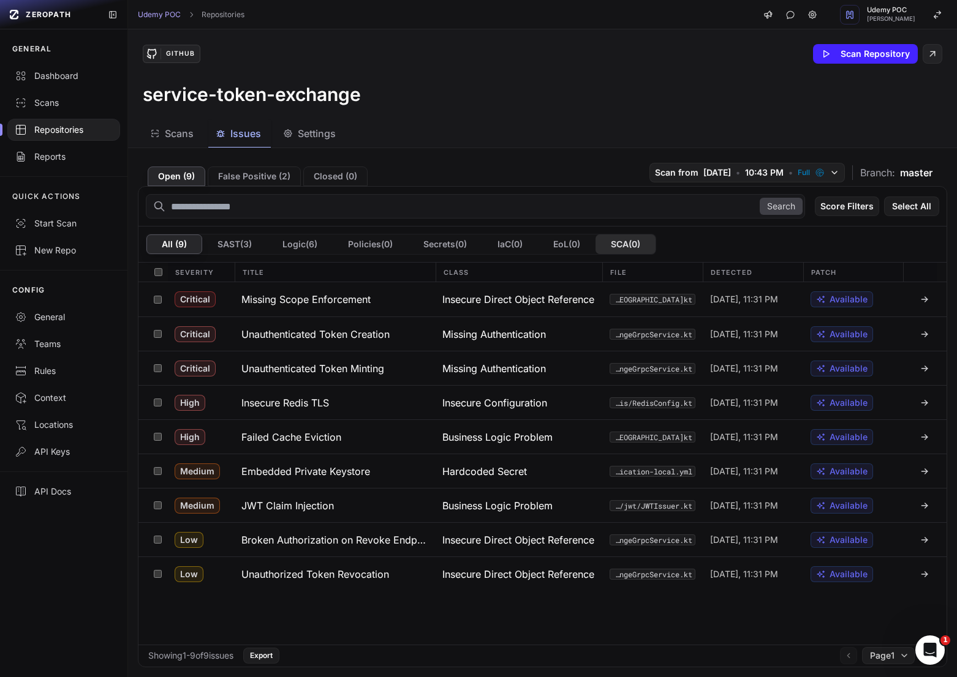
click at [622, 253] on button "SCA ( 0 )" at bounding box center [625, 245] width 60 height 20
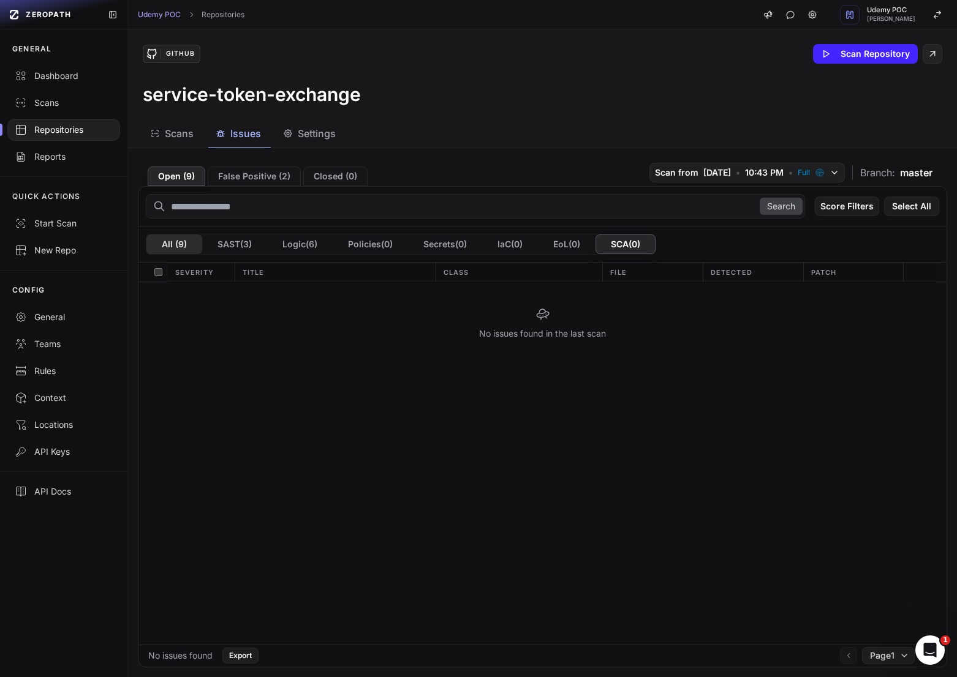
click at [184, 248] on button "All ( 9 )" at bounding box center [174, 245] width 56 height 20
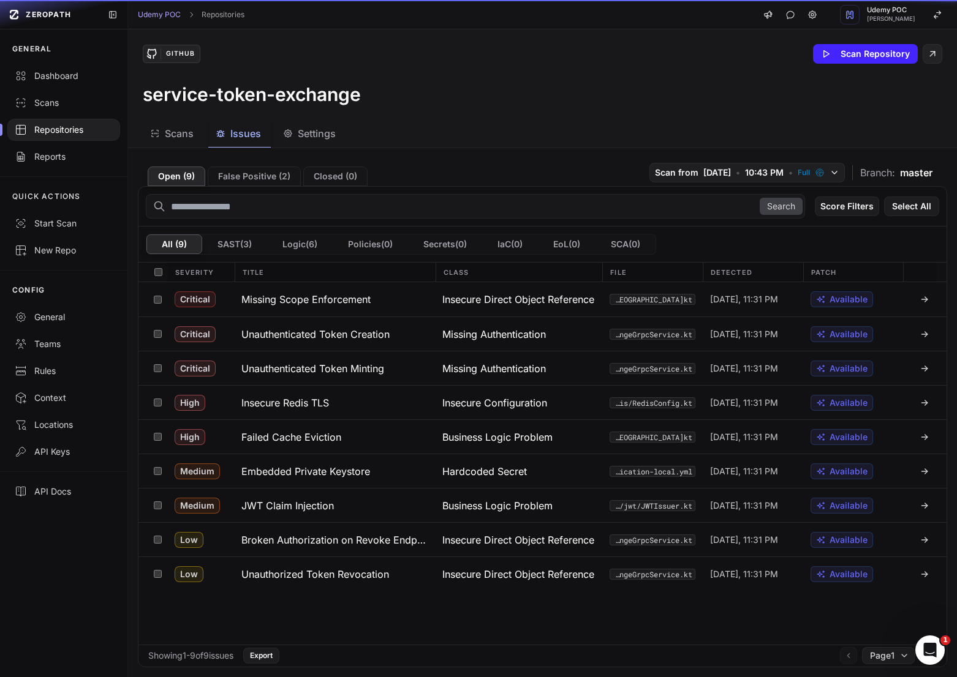
click at [548, 94] on div "service-token-exchange" at bounding box center [542, 94] width 799 height 22
click at [82, 156] on div "Reports" at bounding box center [64, 157] width 98 height 12
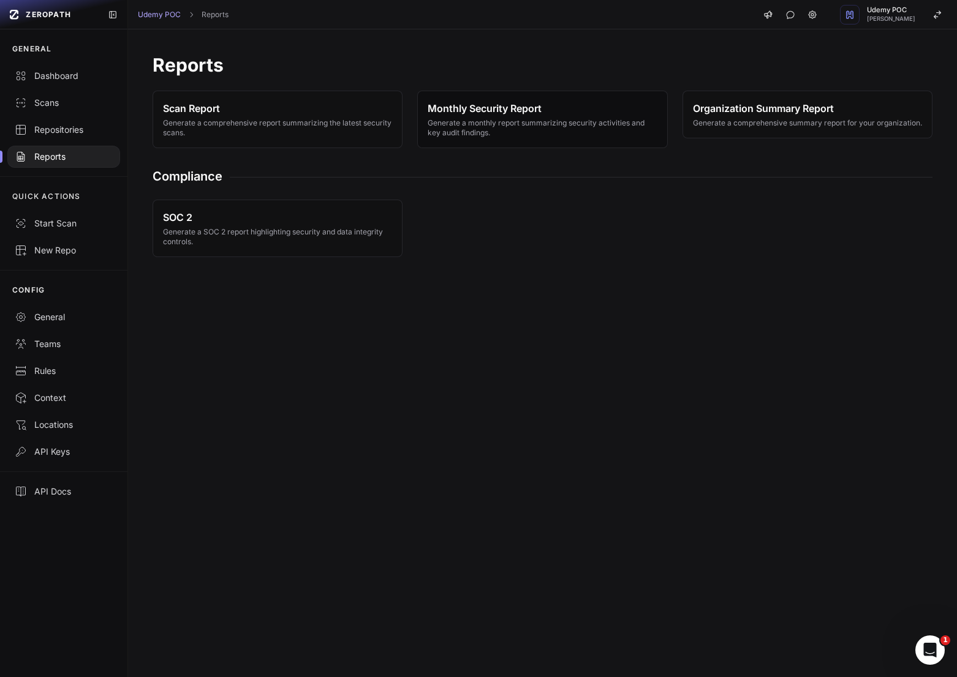
click at [563, 115] on span "Monthly Security Report" at bounding box center [542, 108] width 229 height 15
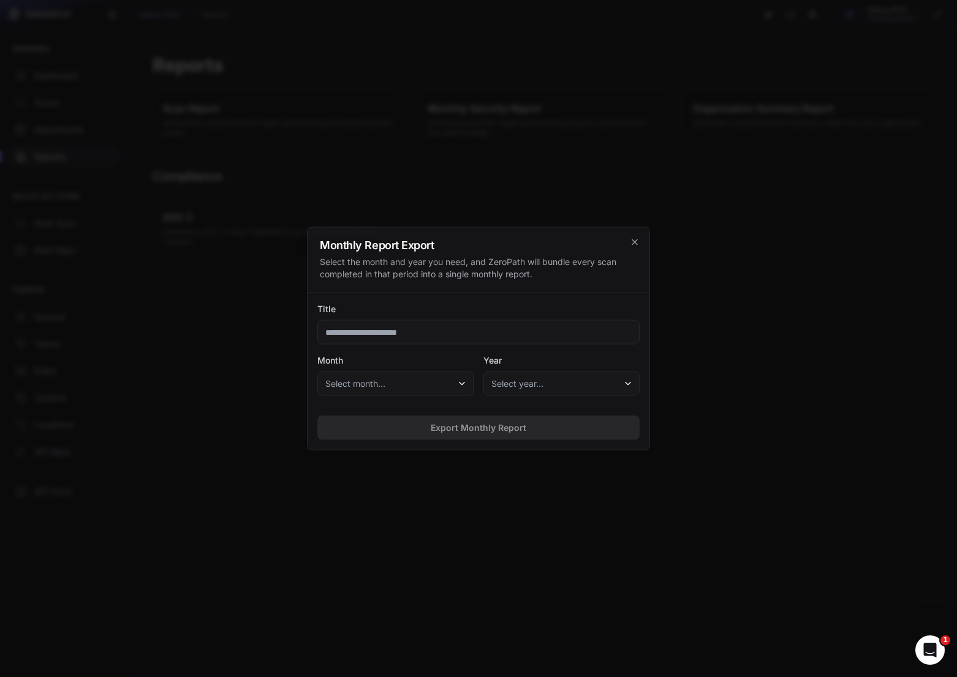
click at [543, 129] on div at bounding box center [478, 338] width 957 height 677
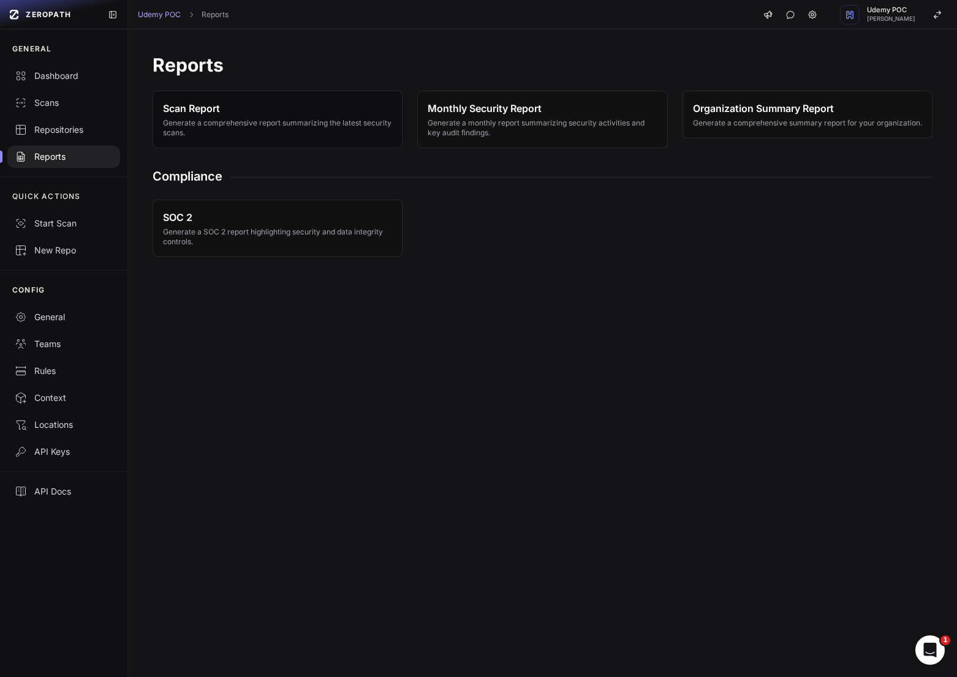
click at [258, 129] on span "Generate a comprehensive report summarizing the latest security scans." at bounding box center [277, 128] width 229 height 20
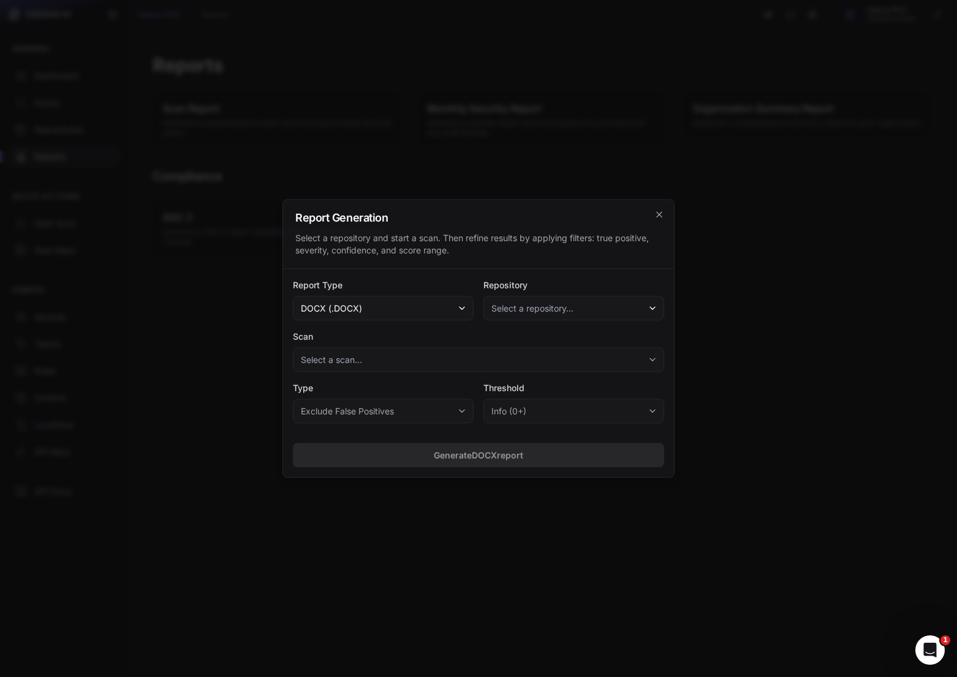
click at [447, 309] on button "docx (.docx)" at bounding box center [383, 308] width 181 height 25
click at [435, 412] on div "SBOM (.sbom)" at bounding box center [384, 409] width 173 height 22
click at [508, 306] on span "Select a repository..." at bounding box center [532, 309] width 82 height 12
click at [497, 278] on div "Report Type sbom (.sbom) Repository Select a repository... service-token-exchan…" at bounding box center [478, 352] width 391 height 164
click at [653, 211] on div "Report Generation Select a repository and start a scan. Then refine results by …" at bounding box center [478, 234] width 391 height 69
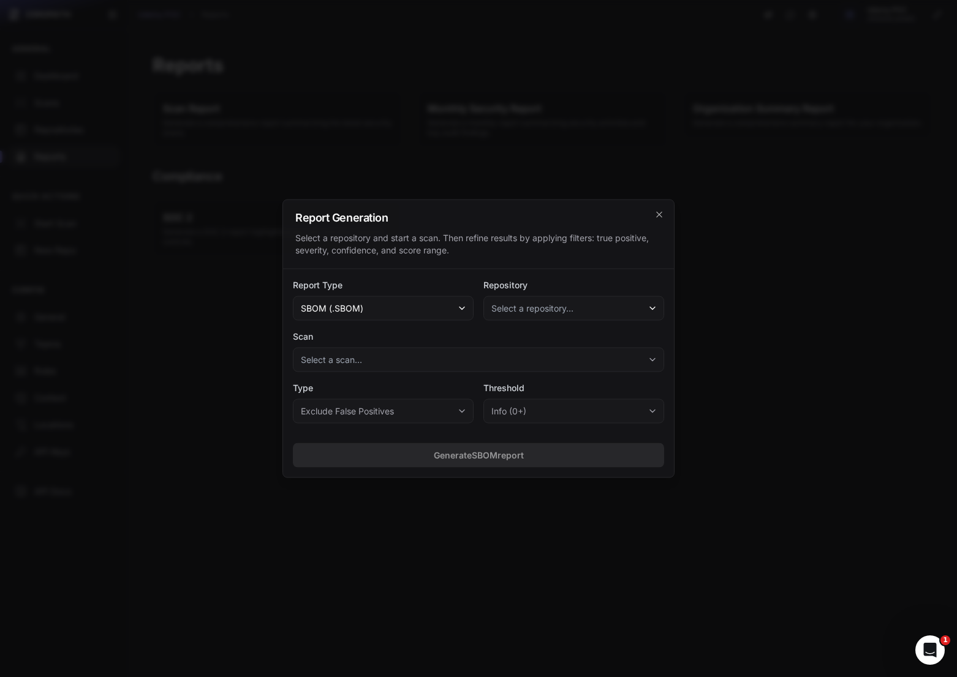
click at [673, 215] on div "Report Generation Select a repository and start a scan. Then refine results by …" at bounding box center [478, 234] width 391 height 69
click at [657, 215] on icon "cross 2," at bounding box center [659, 215] width 10 height 10
